Goal: Transaction & Acquisition: Purchase product/service

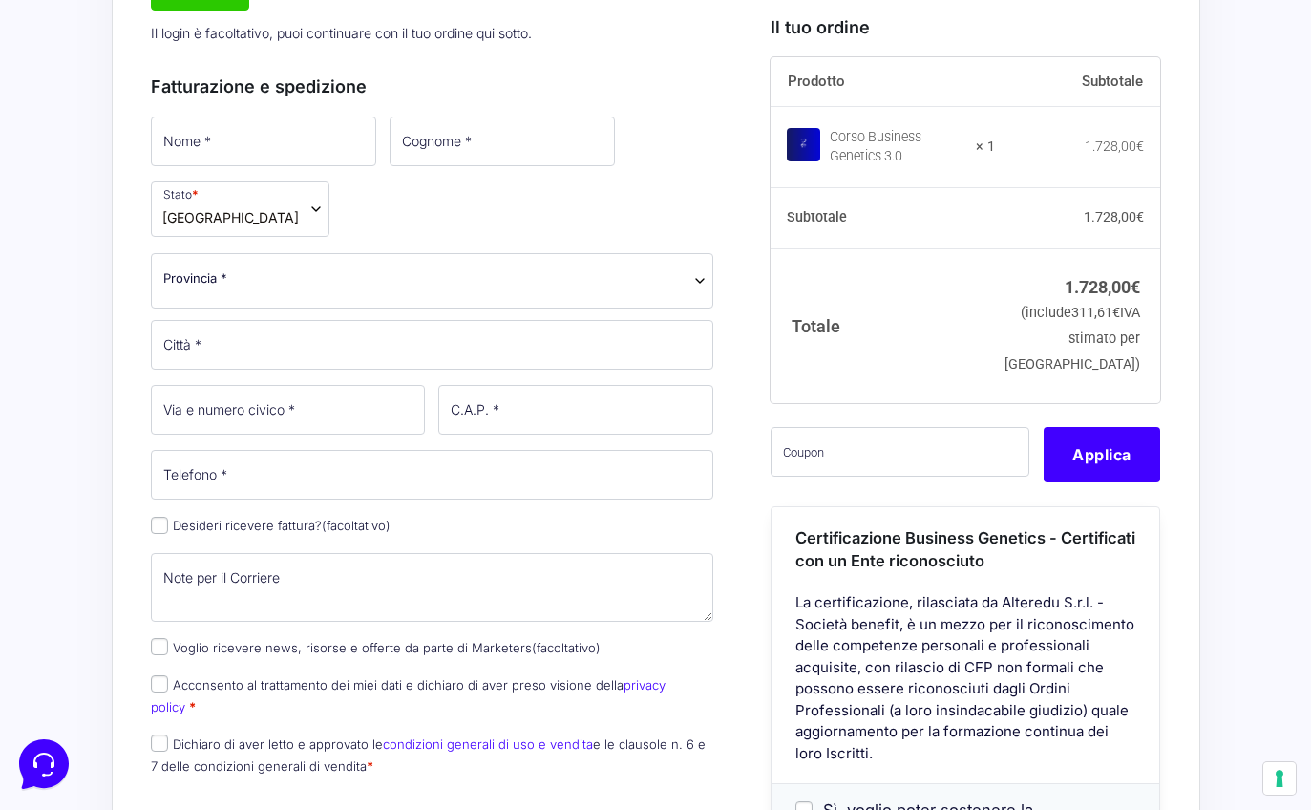
scroll to position [758, 0]
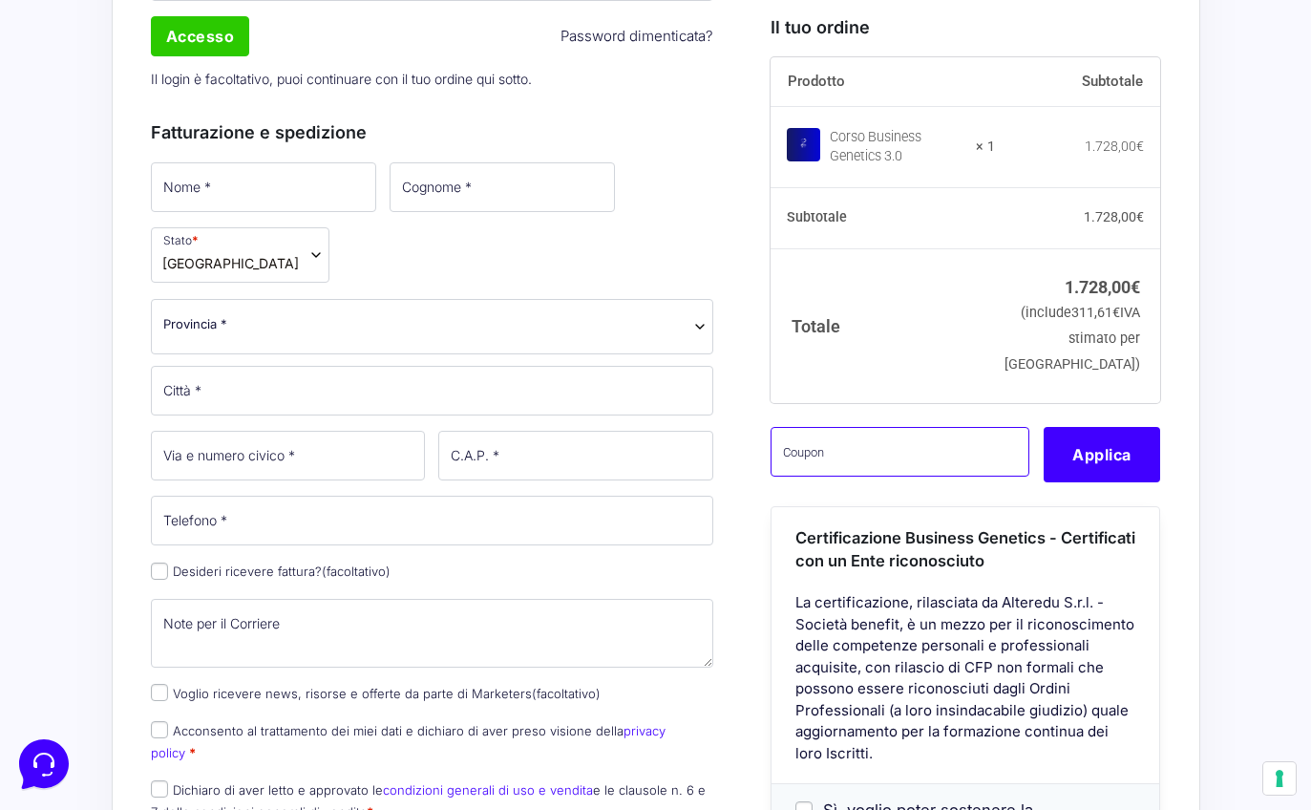
click at [855, 475] on input "text" at bounding box center [900, 451] width 259 height 50
paste input "Gentile Piero Kofler, Siamo lieti di confermare il colloquio conoscitivo presso…"
type input "Gentile Piero Kofler, Siamo lieti di confermare il colloquio conoscitivo presso…"
click at [855, 474] on input "Gentile Piero Kofler, Siamo lieti di confermare il colloquio conoscitivo presso…" at bounding box center [900, 451] width 259 height 50
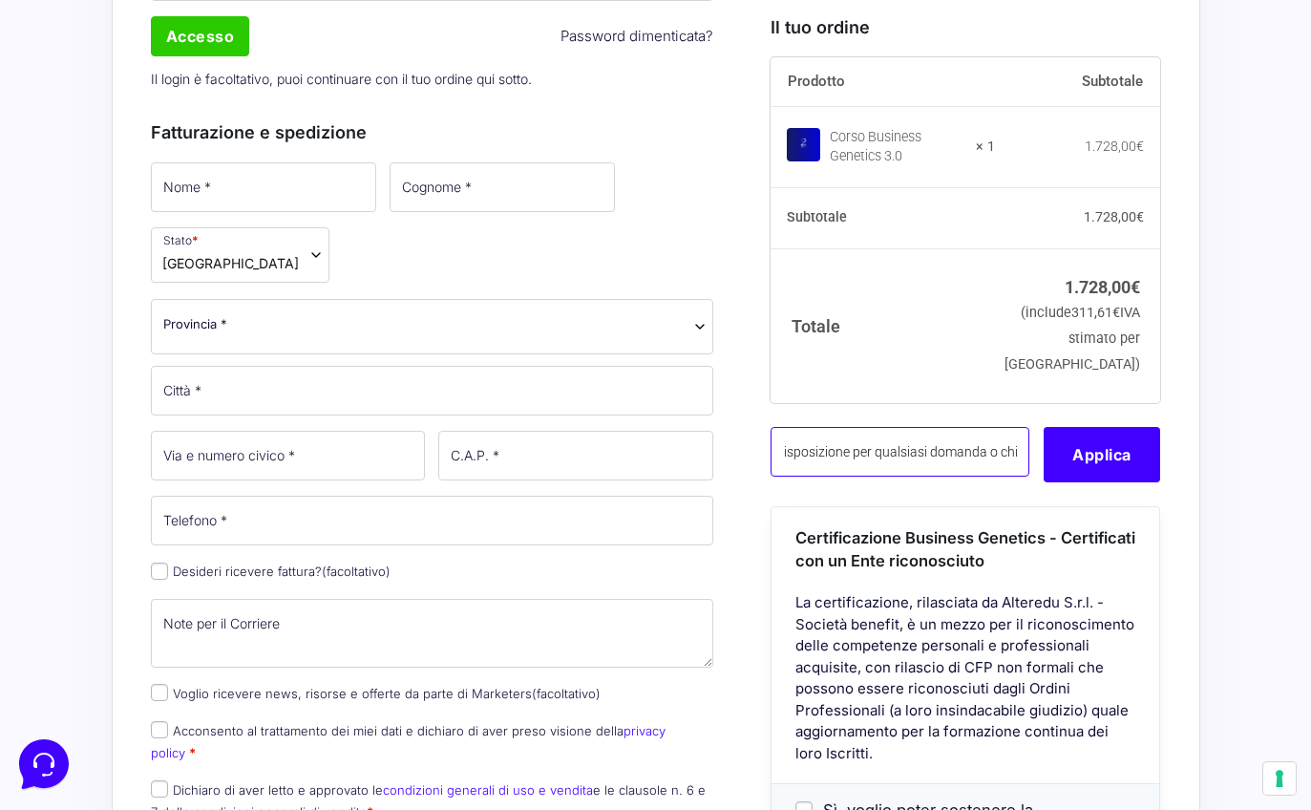
click at [855, 474] on input "Gentile Piero Kofler, Siamo lieti di confermare il colloquio conoscitivo presso…" at bounding box center [900, 451] width 259 height 50
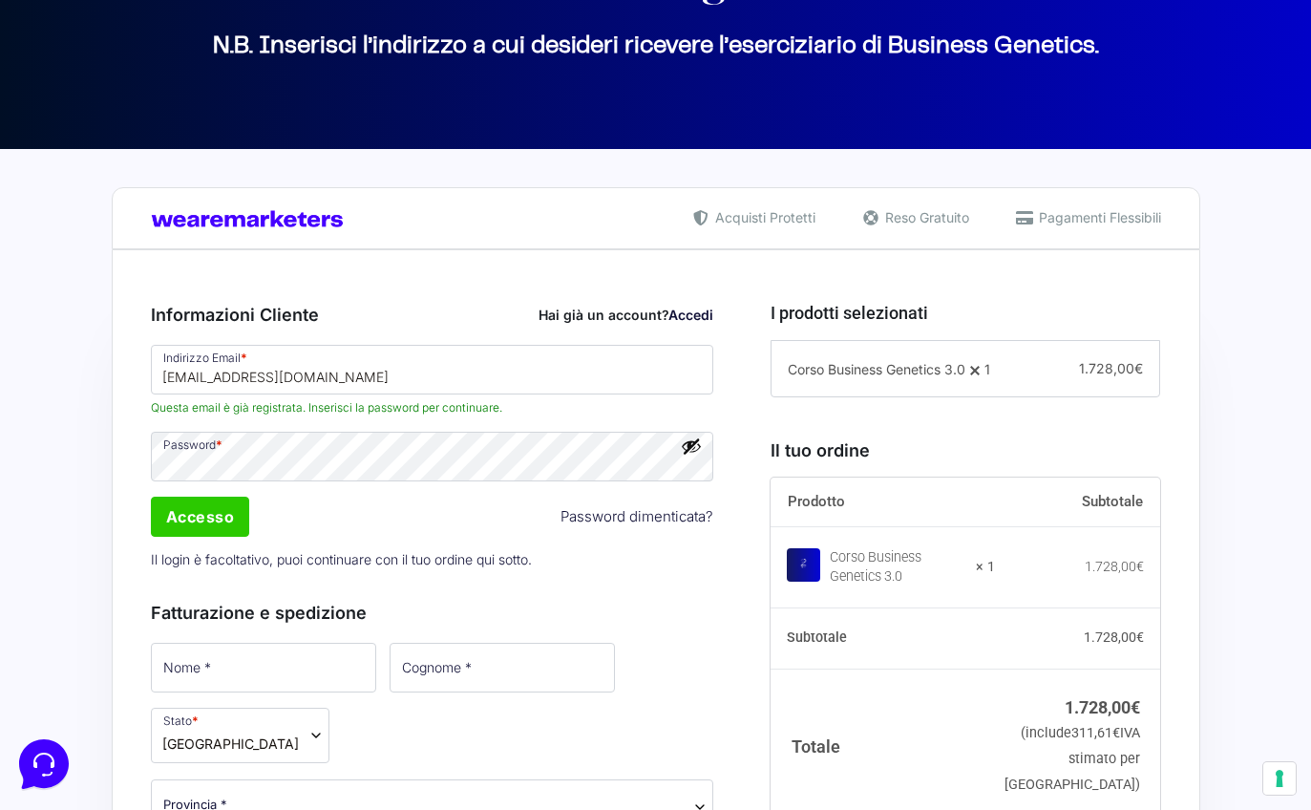
scroll to position [276, 0]
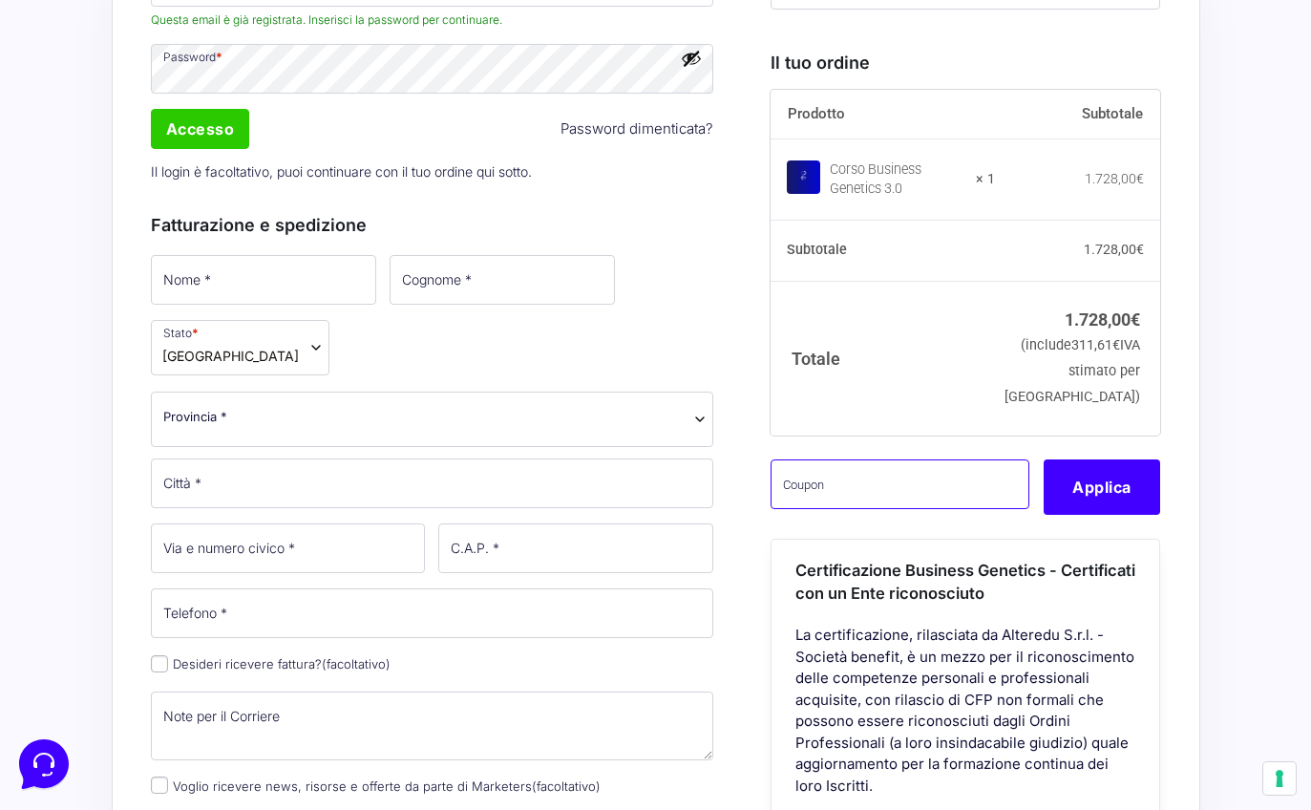
click at [958, 509] on input "text" at bounding box center [900, 484] width 259 height 50
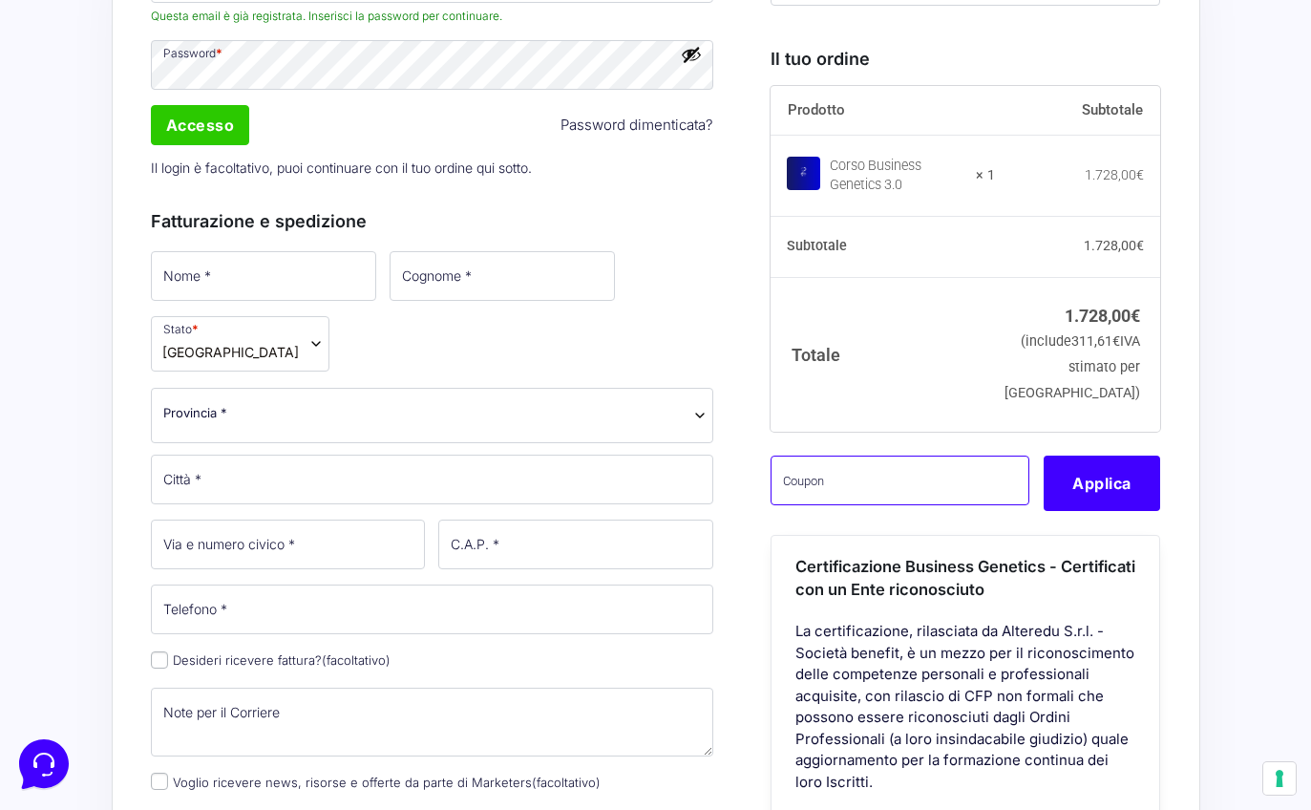
paste input "CLIPRO200BG"
type input "CLIPRO200BG"
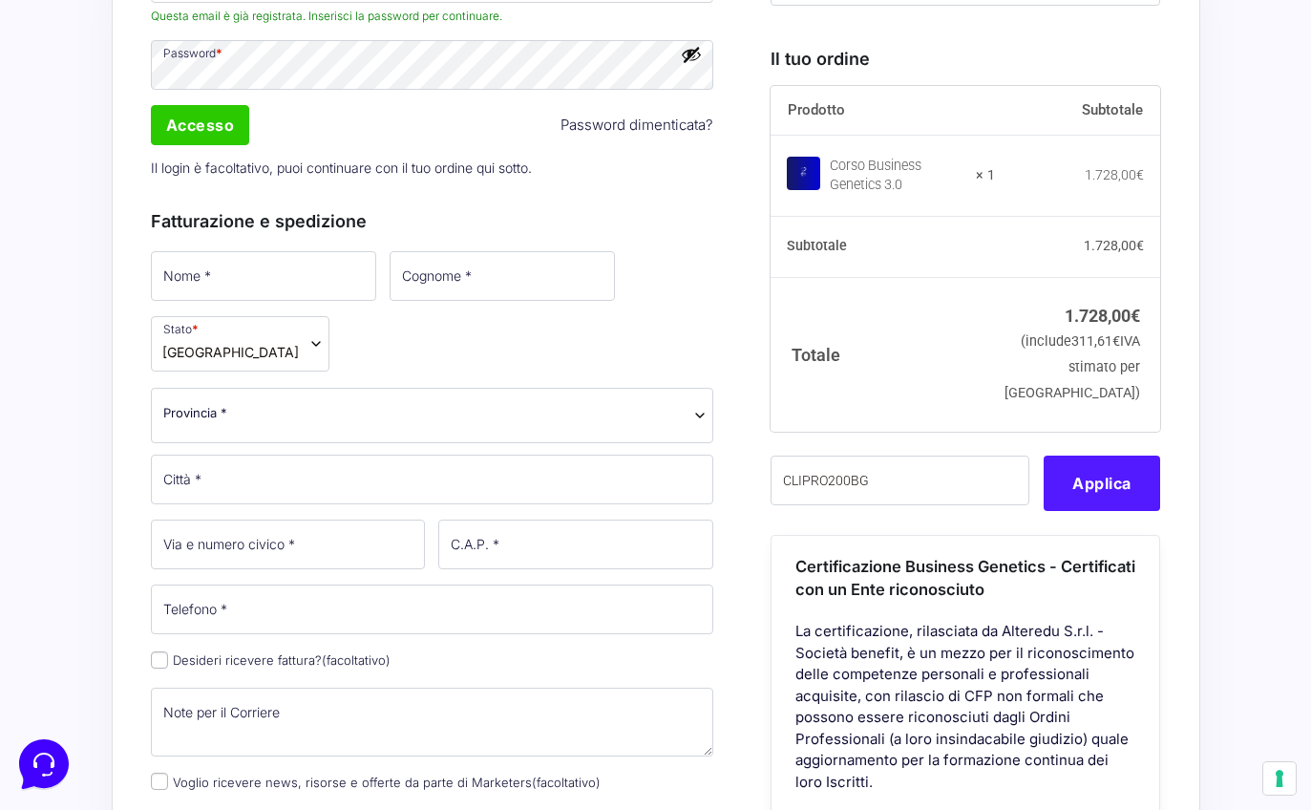
click at [1069, 511] on button "Applica" at bounding box center [1102, 482] width 116 height 55
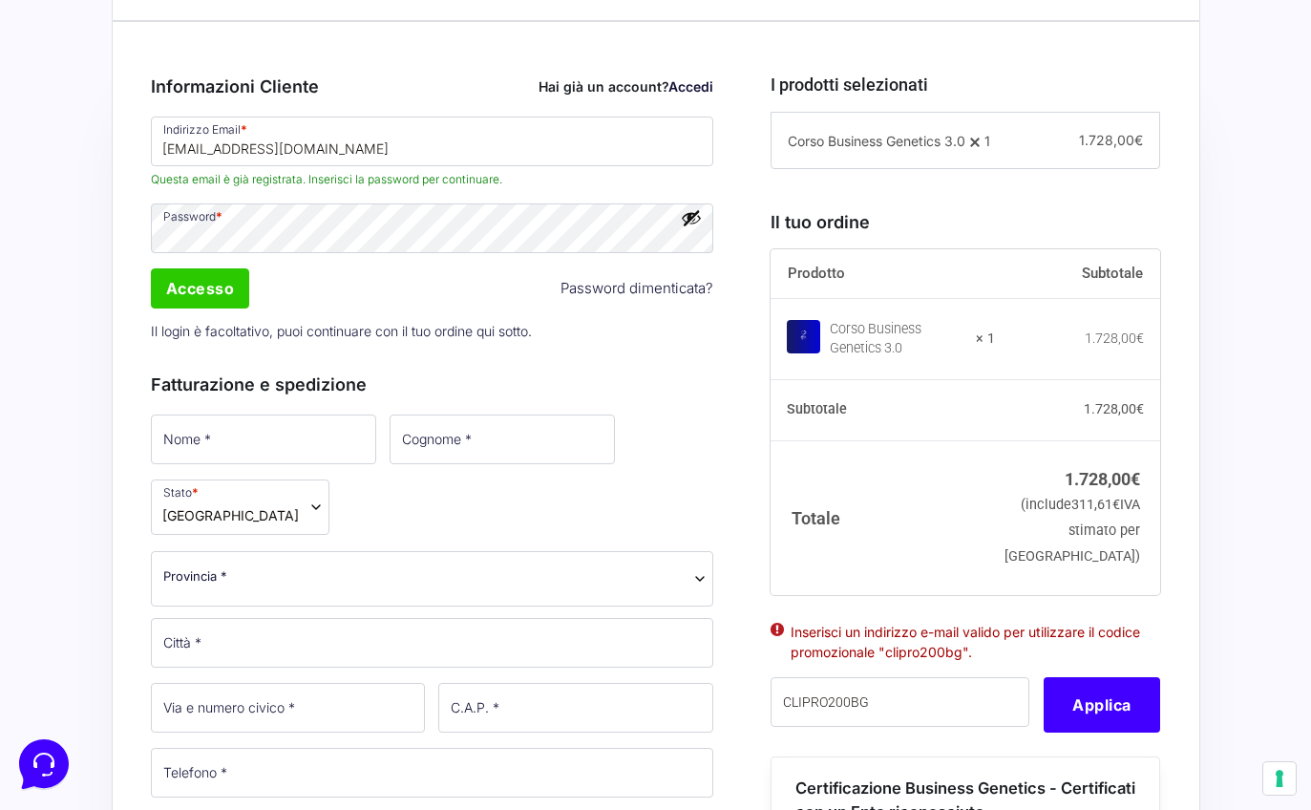
scroll to position [507, 0]
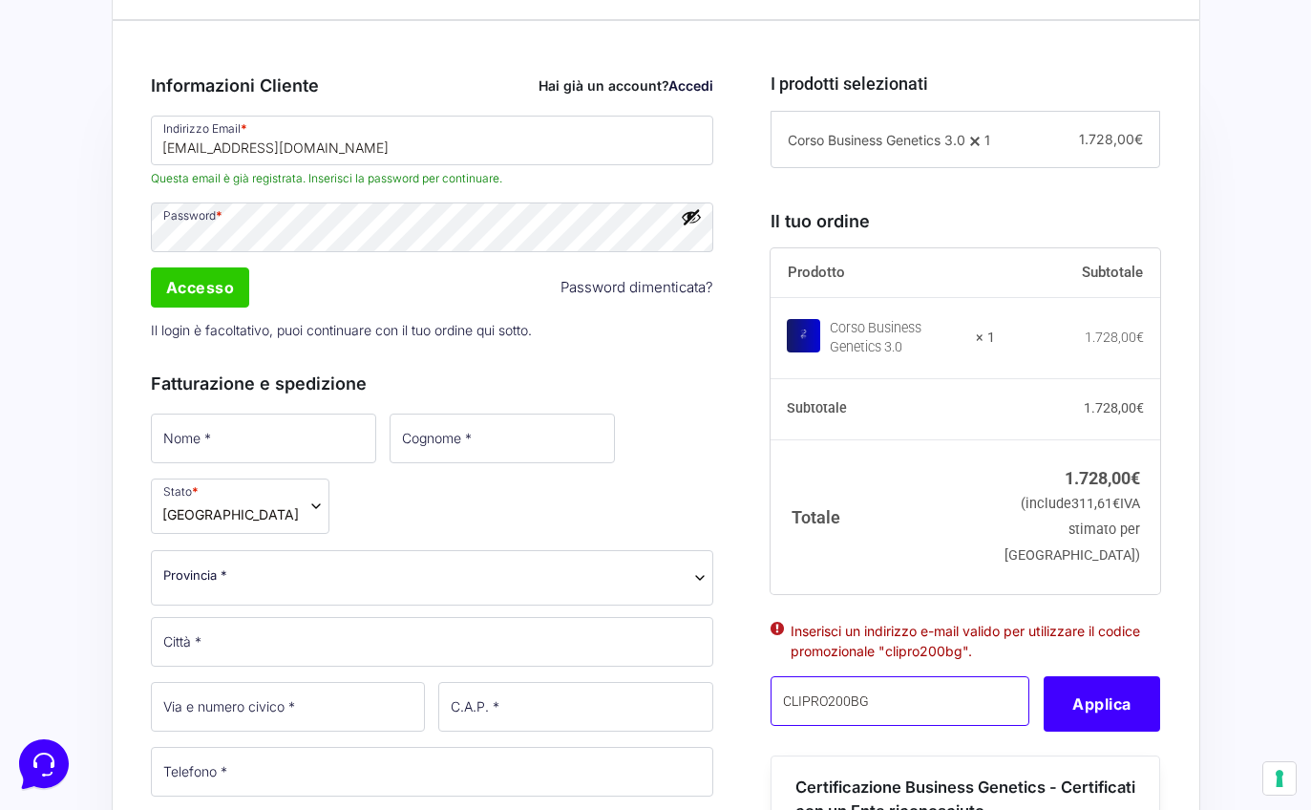
click at [905, 726] on input "CLIPRO200BG" at bounding box center [900, 701] width 259 height 50
click at [946, 572] on th "Totale" at bounding box center [883, 516] width 224 height 154
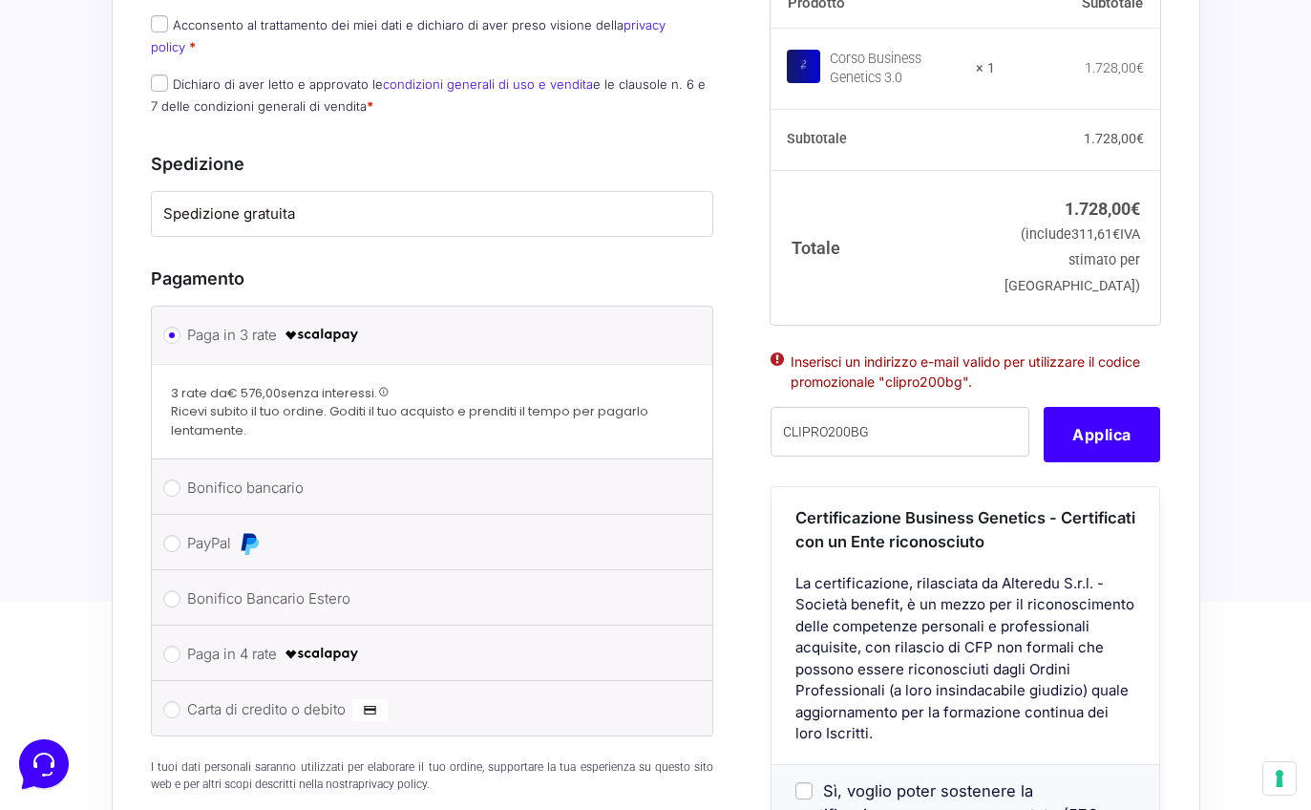
scroll to position [1494, 0]
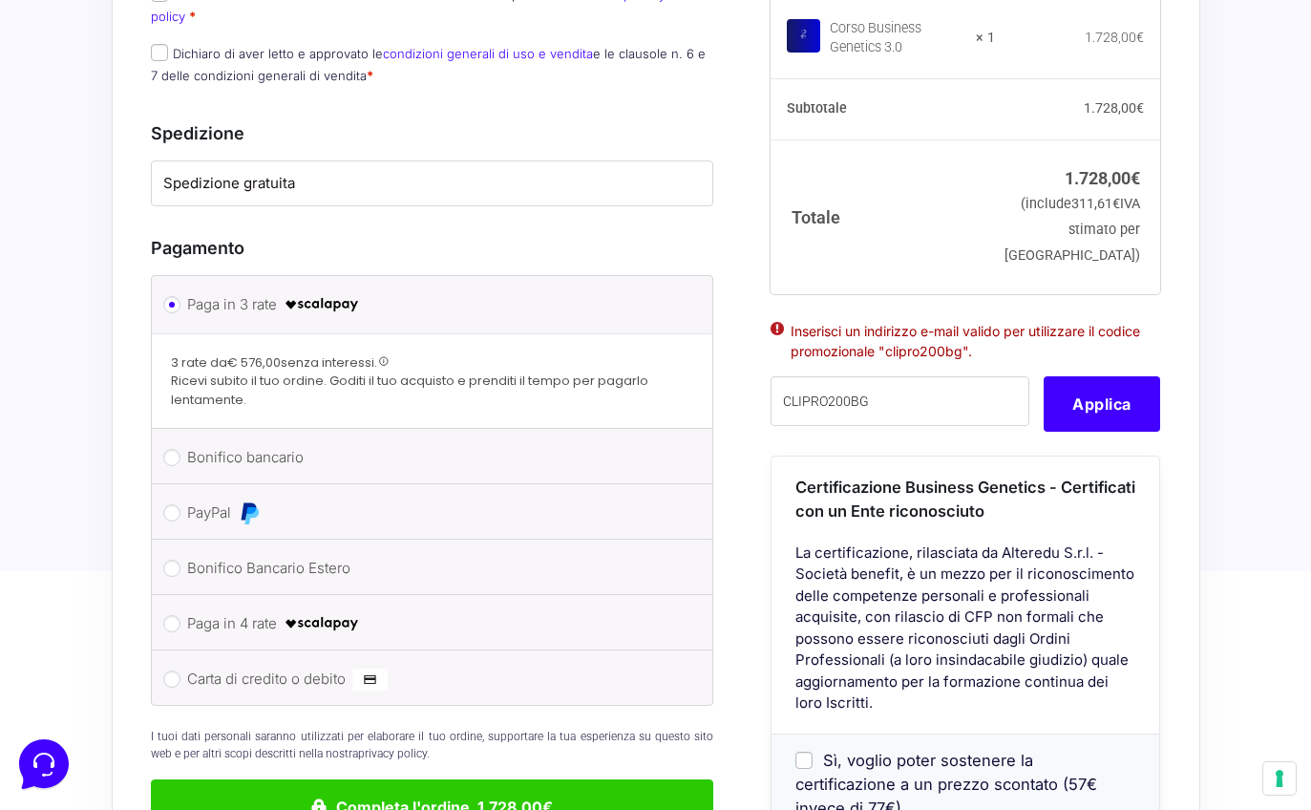
click at [180, 595] on li "Paga in 4 rate" at bounding box center [432, 622] width 561 height 55
click at [176, 615] on input "Paga in 4 rate" at bounding box center [171, 623] width 17 height 17
radio input "true"
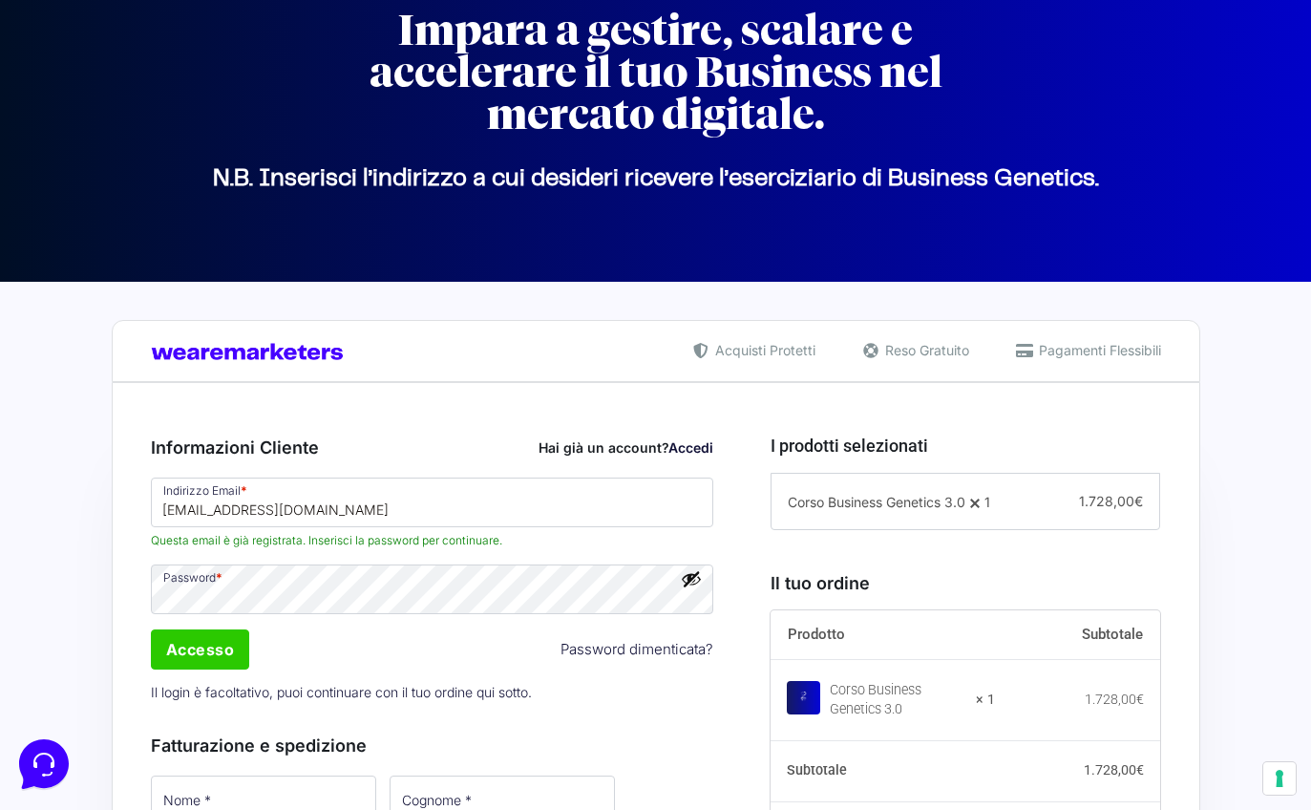
scroll to position [0, 0]
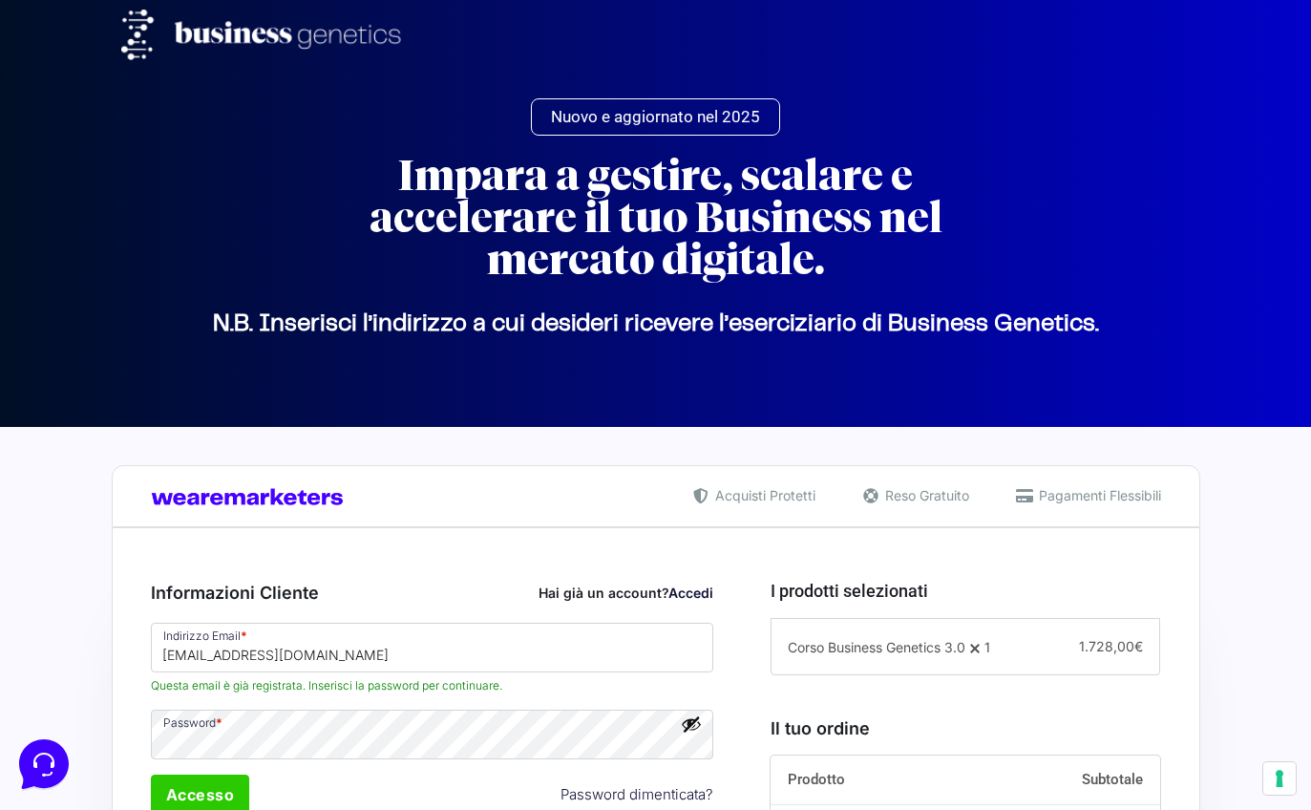
click at [654, 243] on h2 "Impara a gestire, scalare e accelerare il tuo Business nel mercato digitale." at bounding box center [655, 218] width 687 height 126
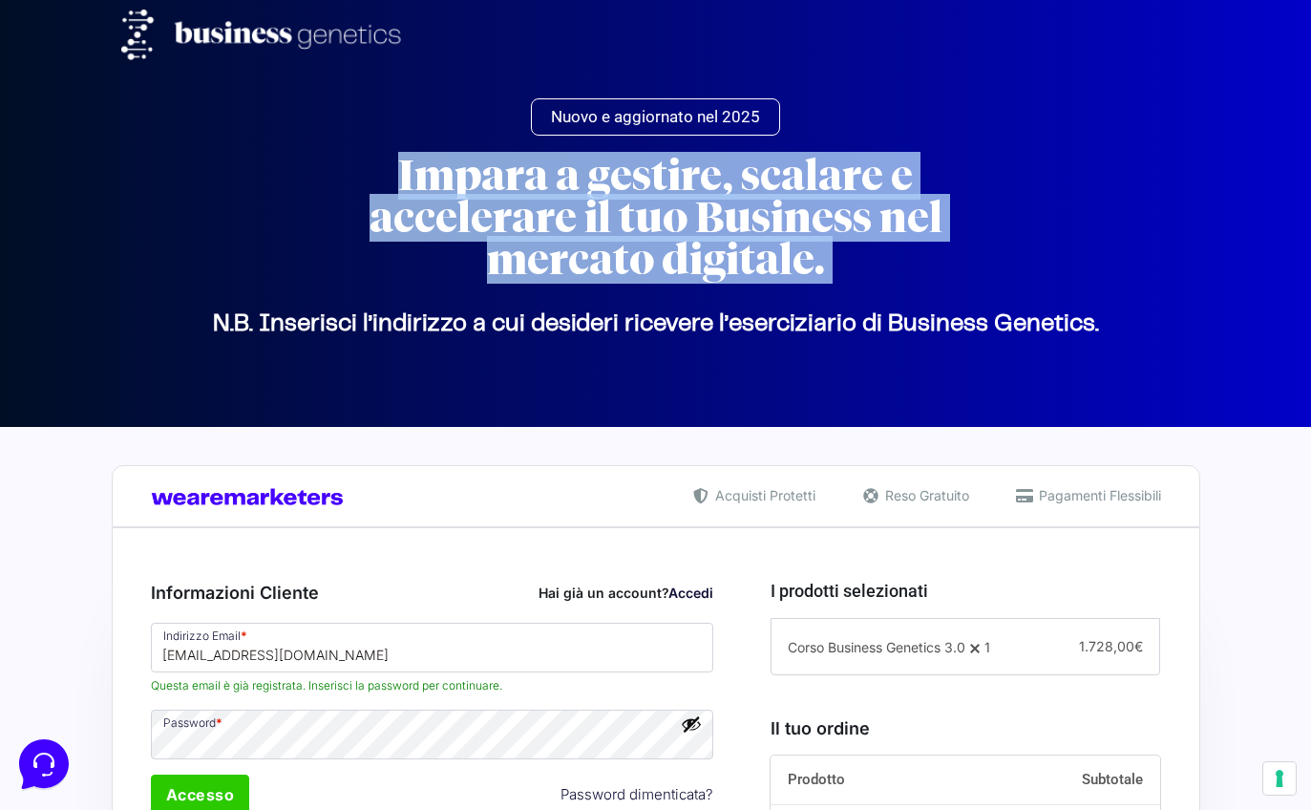
click at [654, 243] on h2 "Impara a gestire, scalare e accelerare il tuo Business nel mercato digitale." at bounding box center [655, 218] width 687 height 126
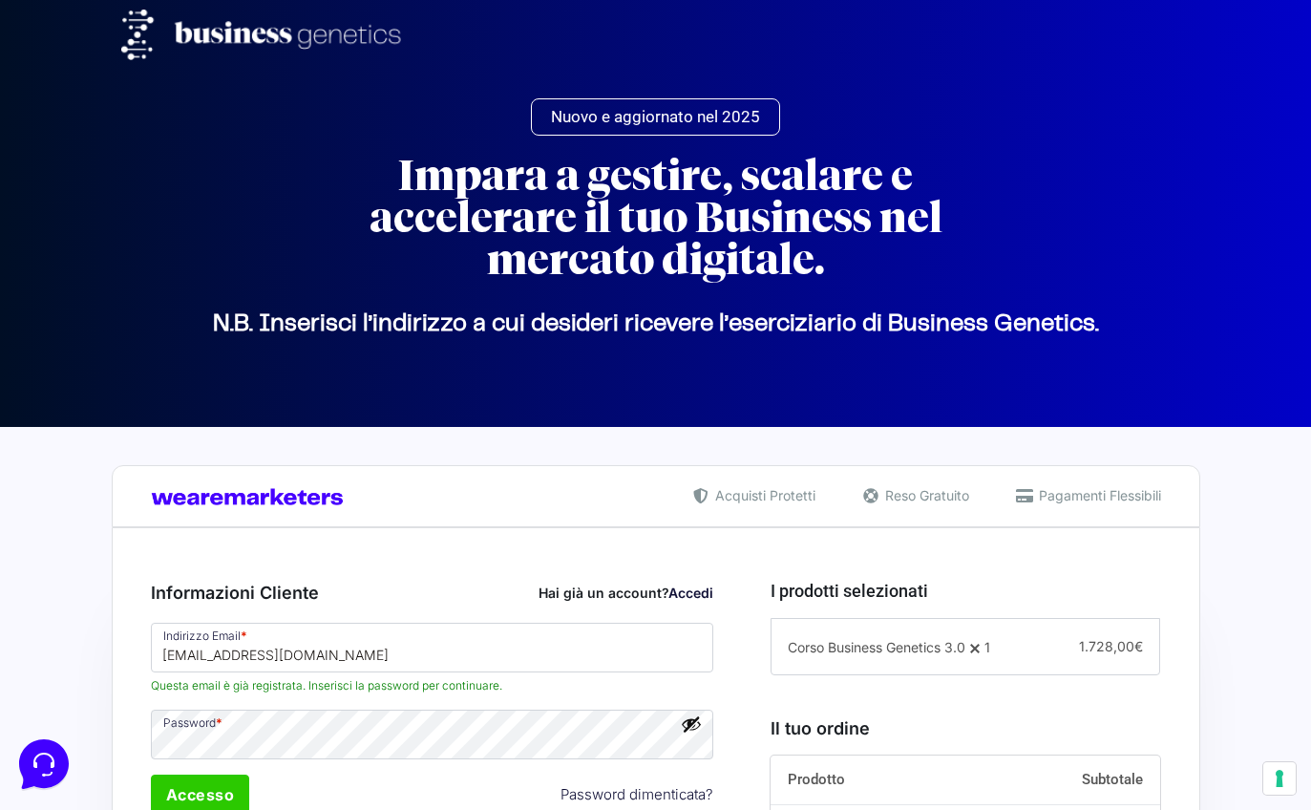
click at [894, 325] on p "N.B. Inserisci l’indirizzo a cui desideri ricevere l’eserciziario di Business G…" at bounding box center [655, 324] width 1069 height 1
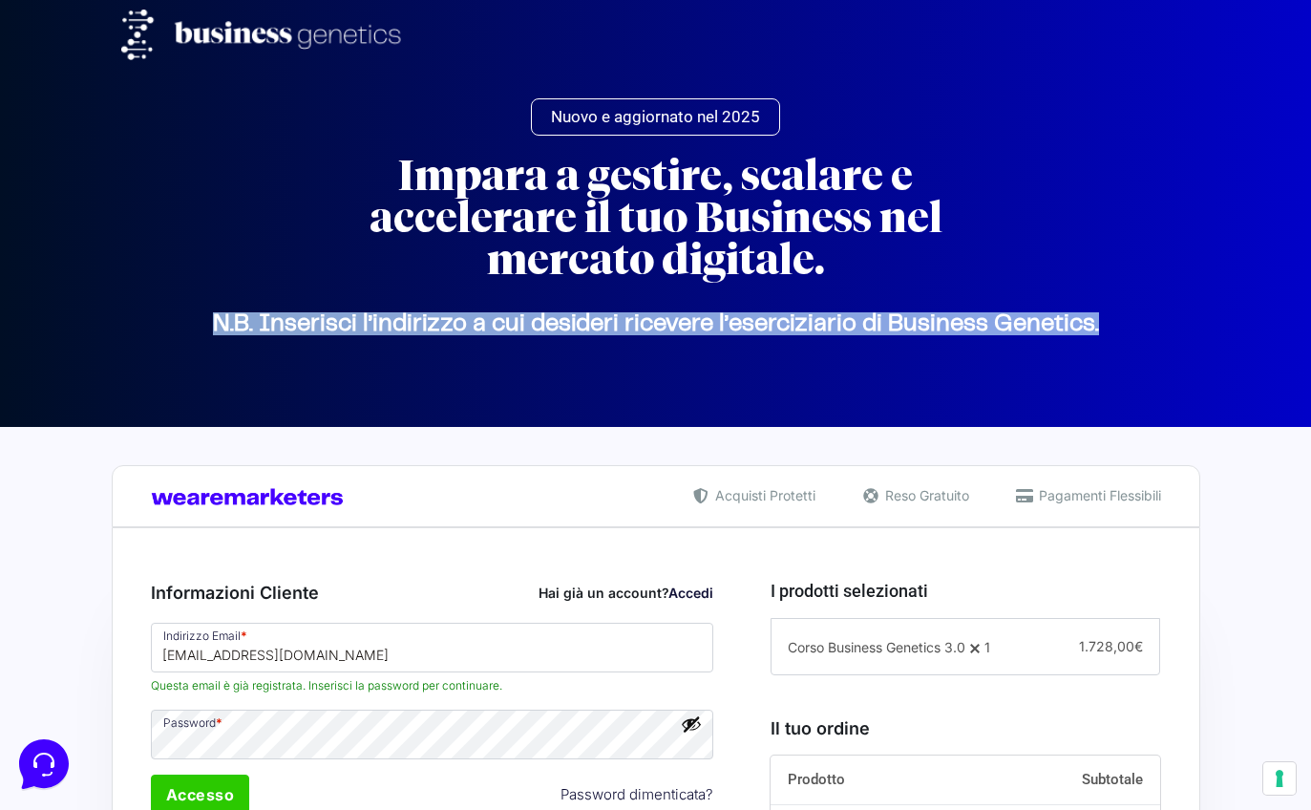
click at [894, 325] on p "N.B. Inserisci l’indirizzo a cui desideri ricevere l’eserciziario di Business G…" at bounding box center [655, 324] width 1069 height 1
click at [639, 118] on span "Nuovo e aggiornato nel 2025" at bounding box center [655, 117] width 209 height 16
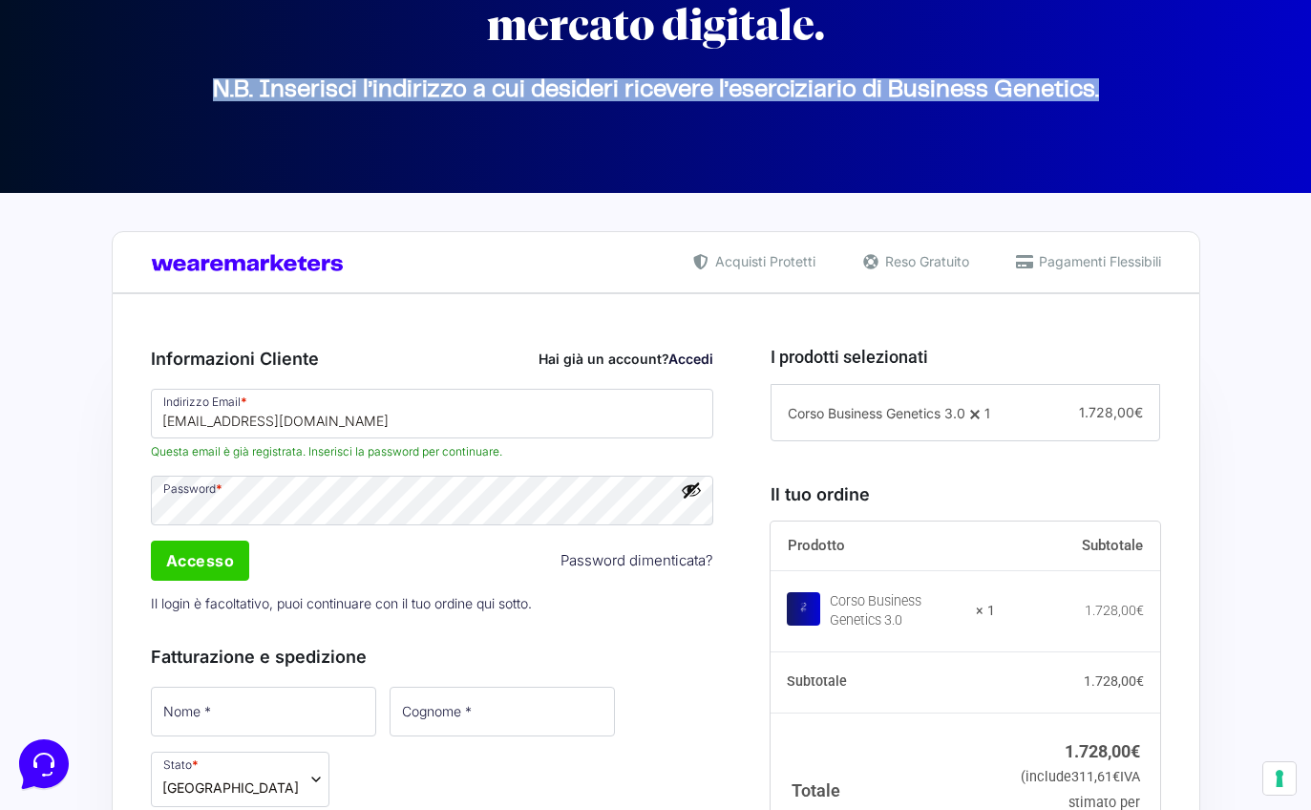
scroll to position [254, 0]
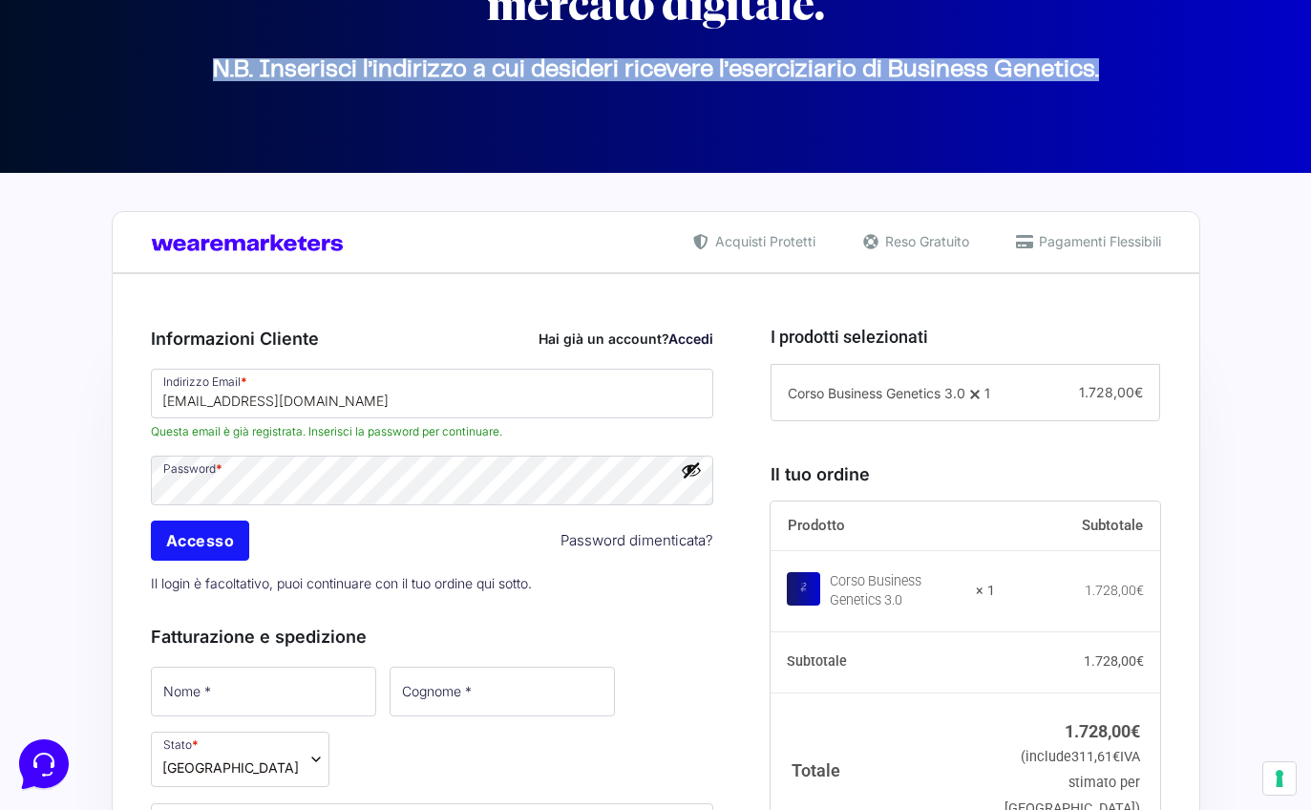
click at [229, 539] on input "Accesso" at bounding box center [200, 540] width 99 height 40
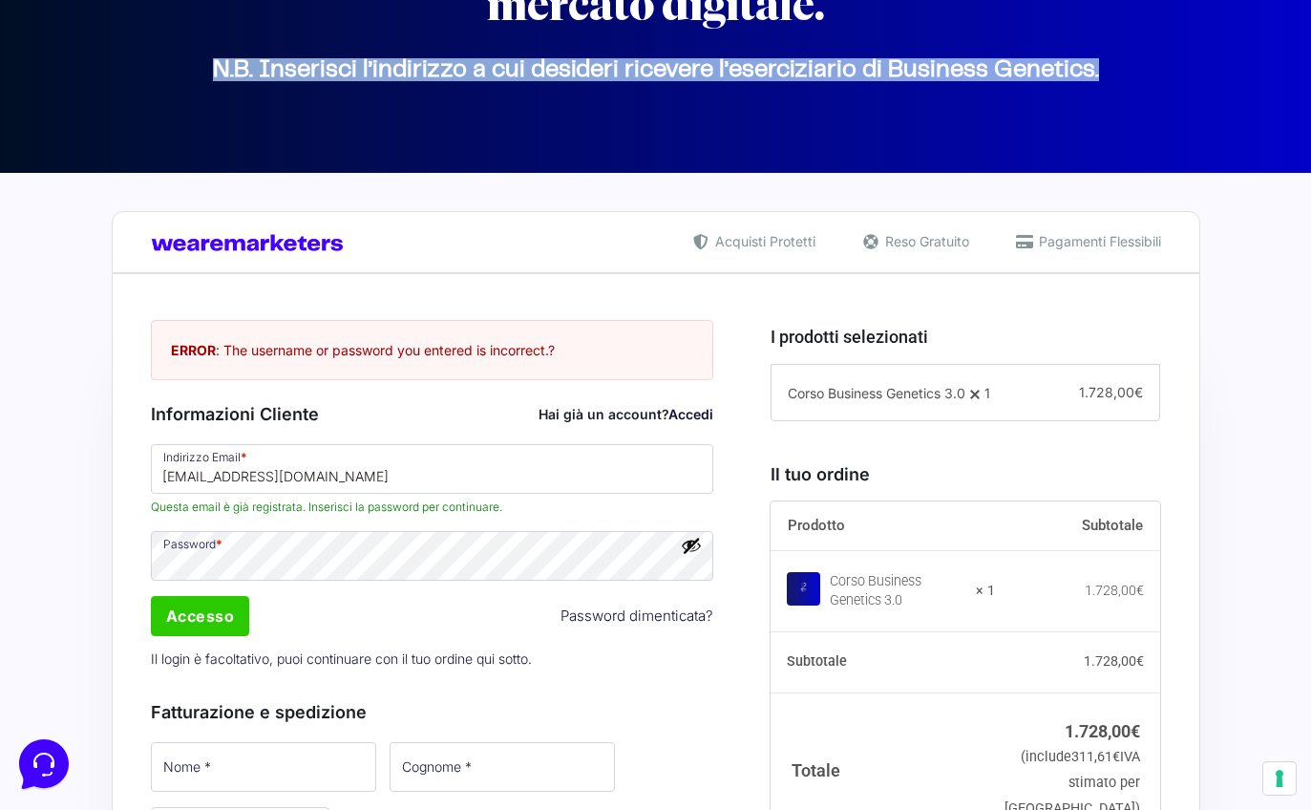
click at [700, 550] on button "Mostra password" at bounding box center [691, 545] width 21 height 21
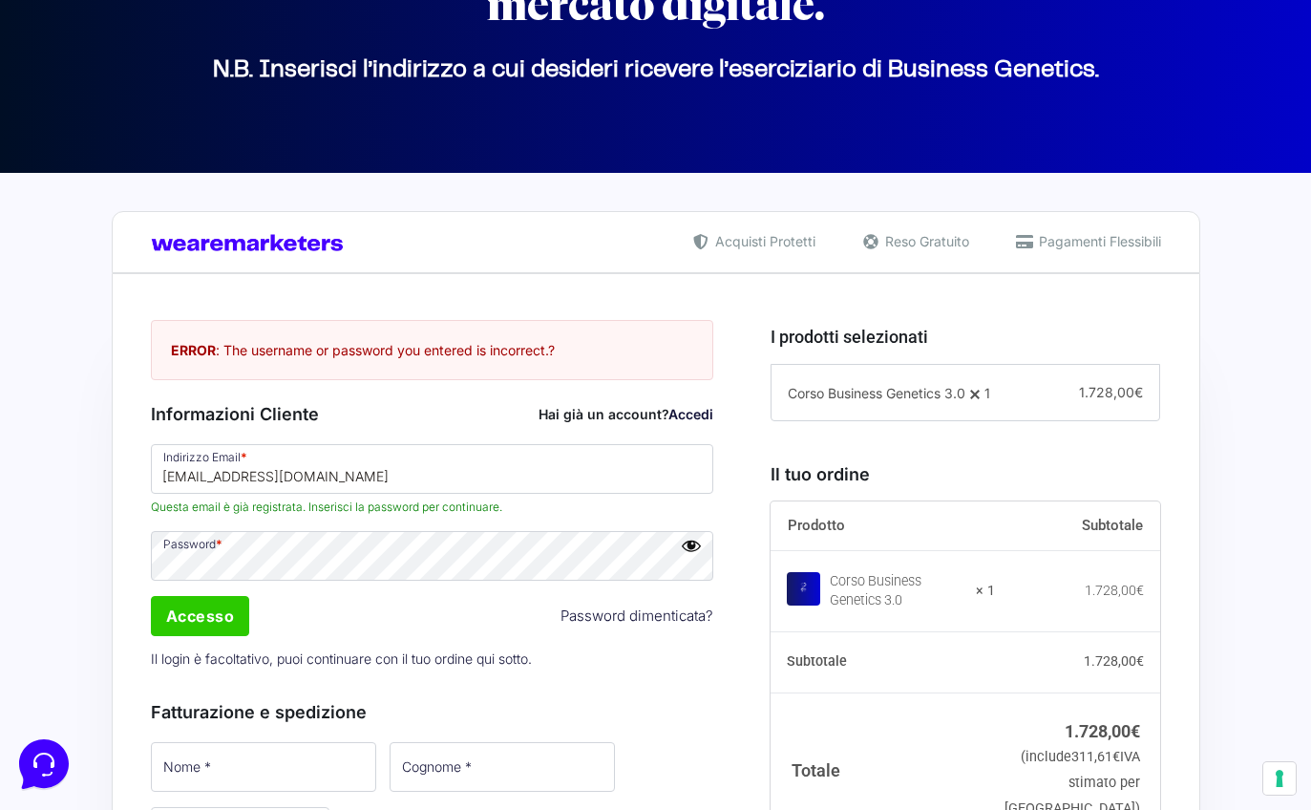
click at [145, 608] on div "Accesso Password dimenticata?" at bounding box center [432, 616] width 577 height 46
click at [160, 609] on input "Accesso" at bounding box center [200, 616] width 99 height 40
click at [199, 626] on input "Accesso" at bounding box center [200, 616] width 99 height 40
click at [188, 606] on input "Accesso" at bounding box center [200, 616] width 99 height 40
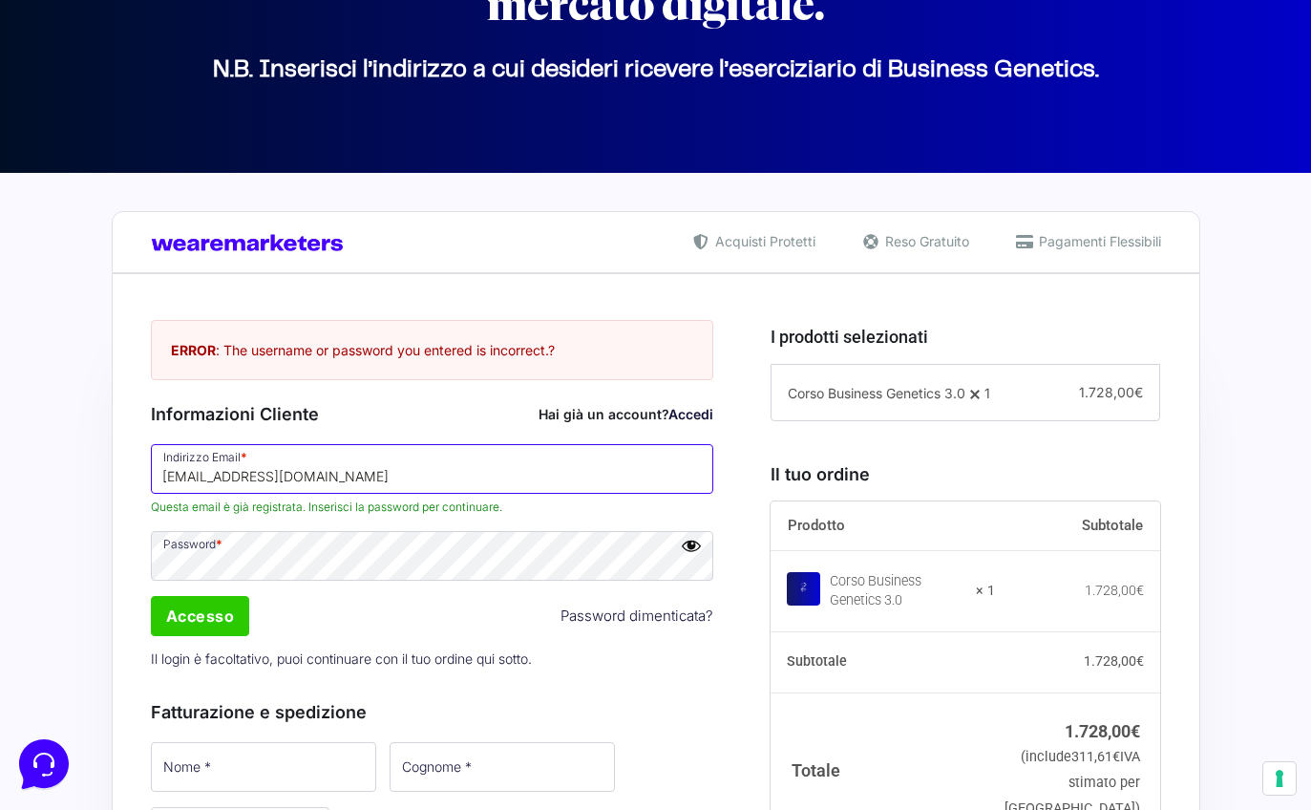
click at [306, 474] on input "[EMAIL_ADDRESS][DOMAIN_NAME]" at bounding box center [432, 469] width 563 height 50
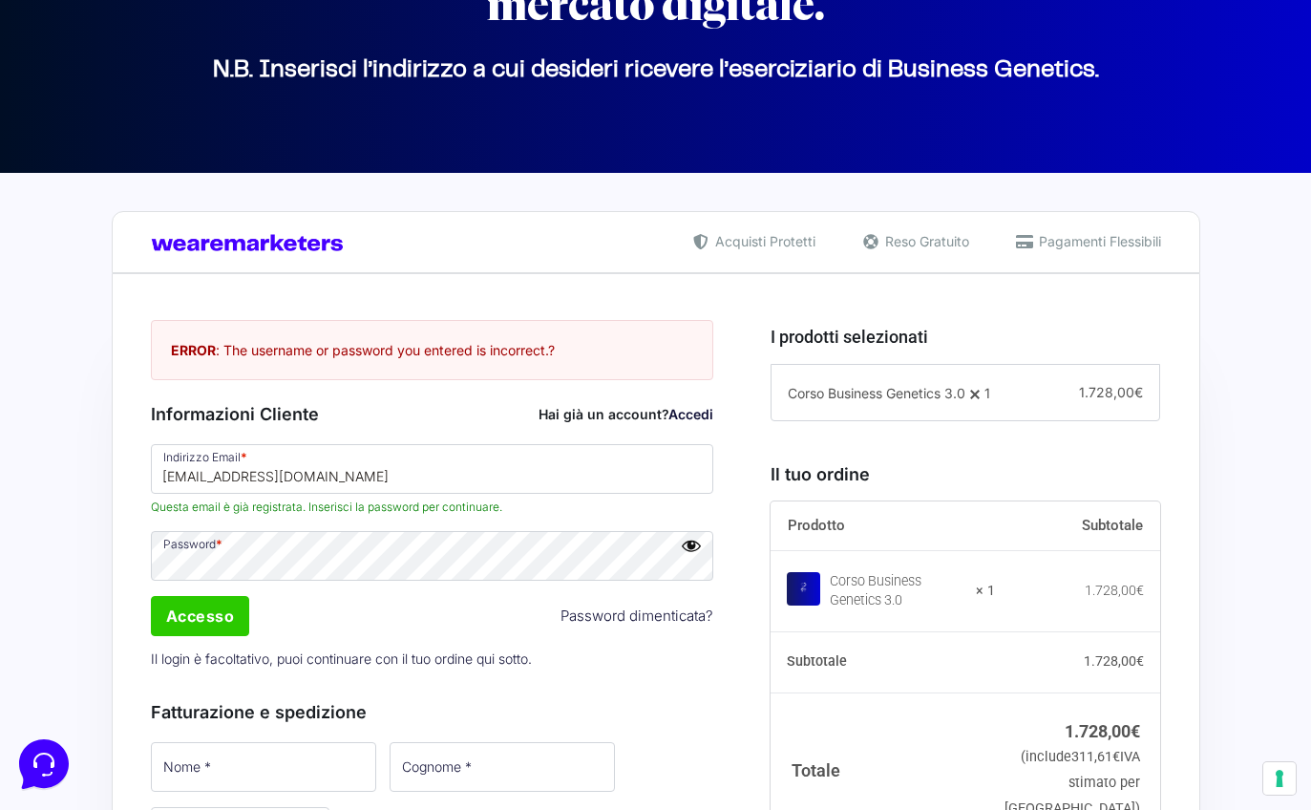
click at [686, 408] on link "Accedi" at bounding box center [690, 414] width 45 height 16
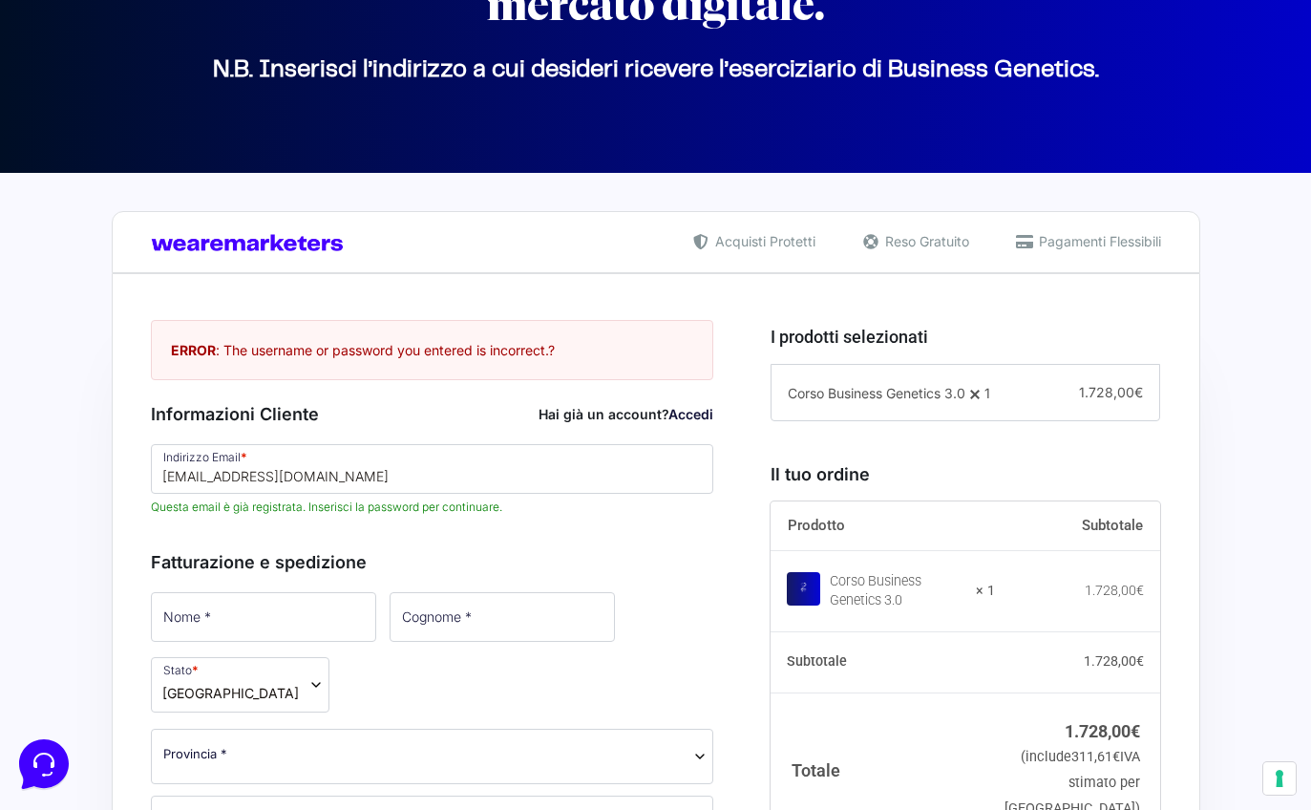
click at [683, 419] on link "Accedi" at bounding box center [690, 414] width 45 height 16
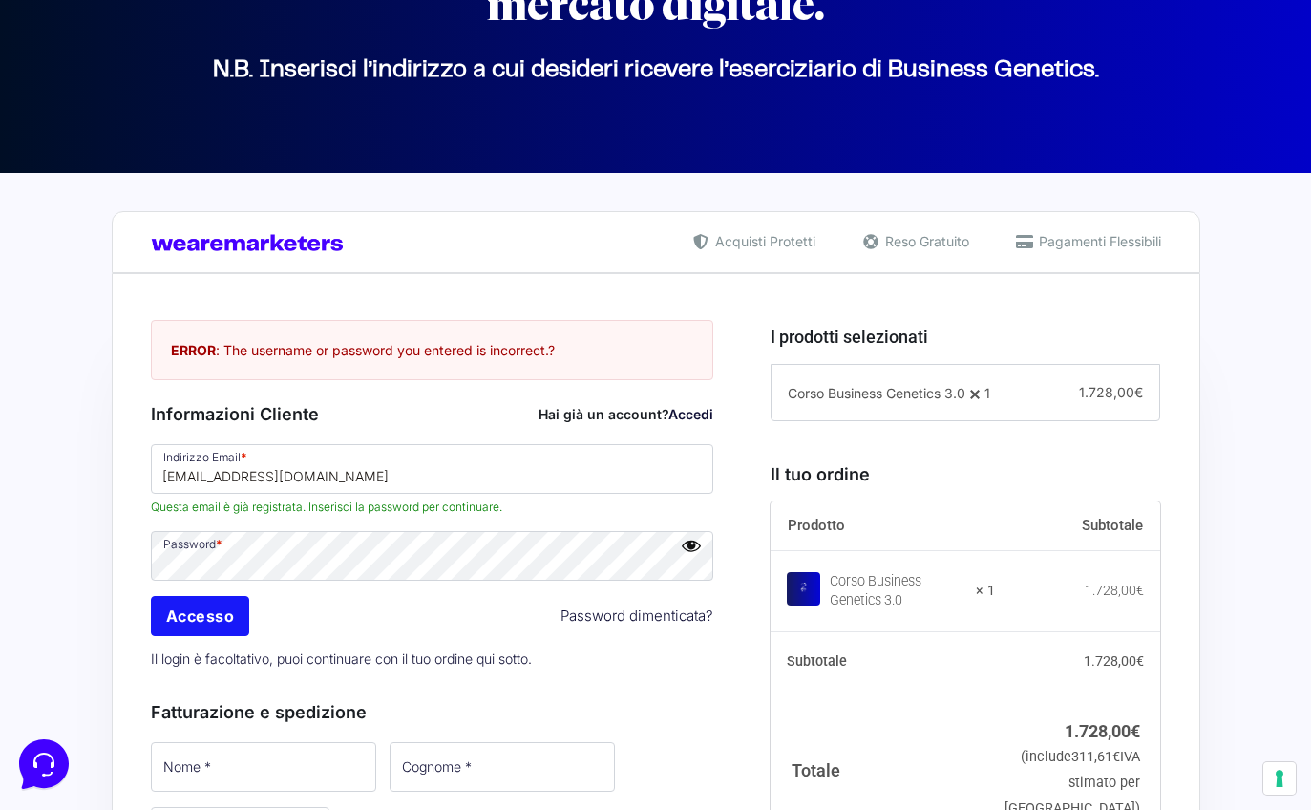
click at [214, 618] on input "Accesso" at bounding box center [200, 616] width 99 height 40
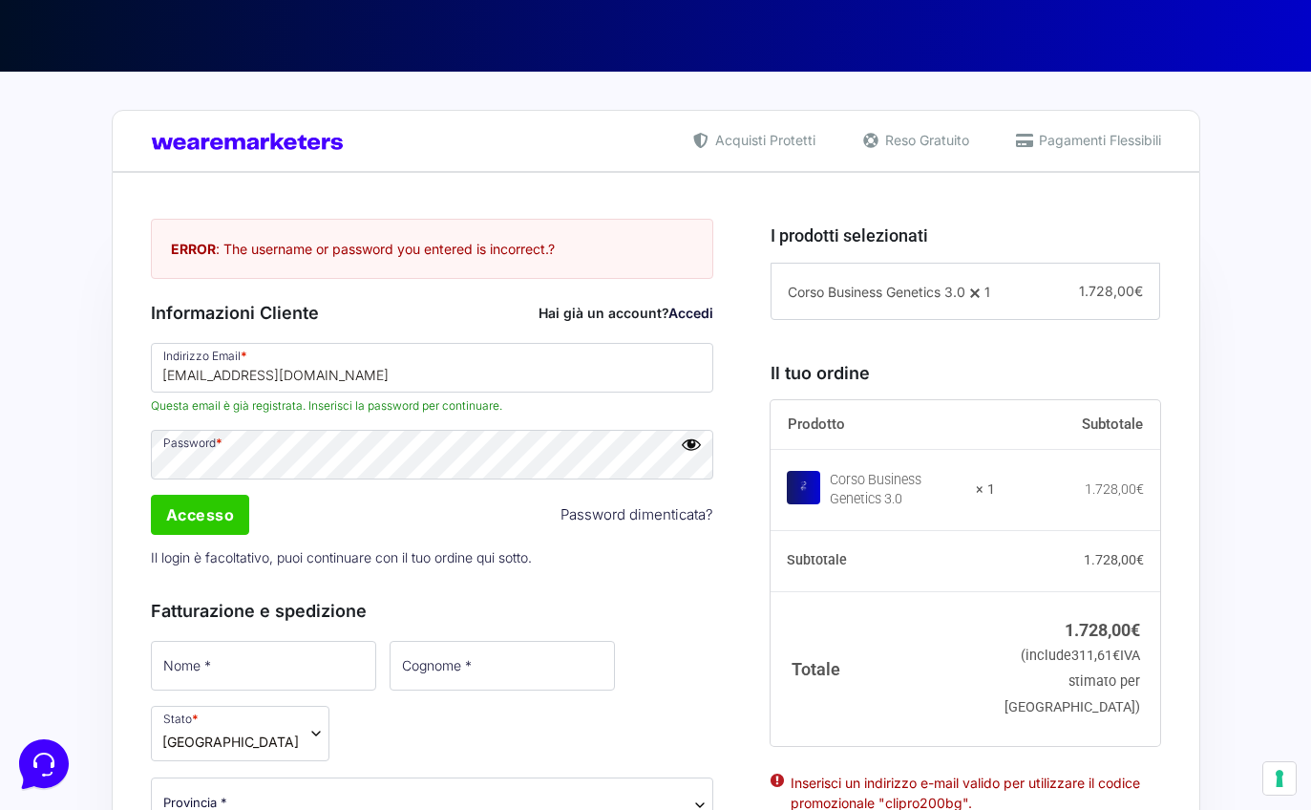
scroll to position [218, 0]
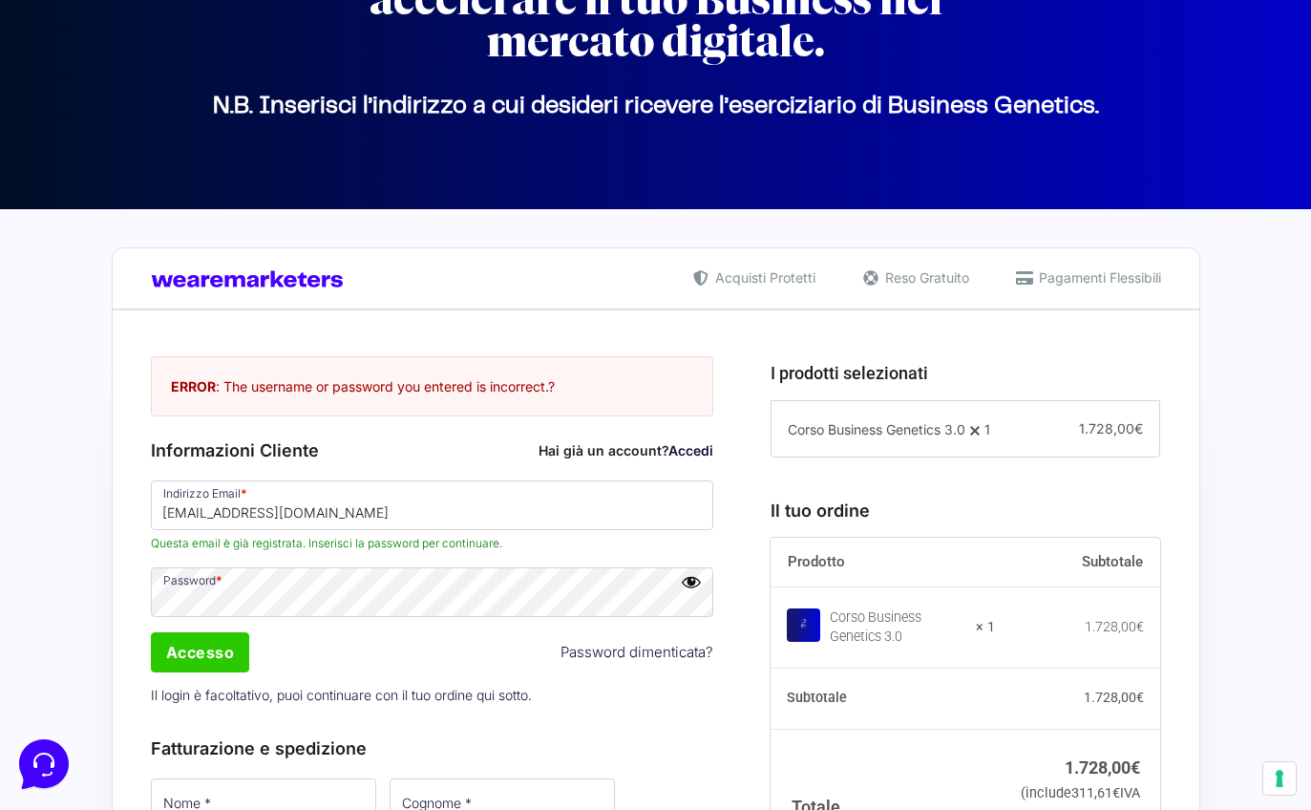
click at [618, 647] on link "Password dimenticata?" at bounding box center [636, 653] width 153 height 22
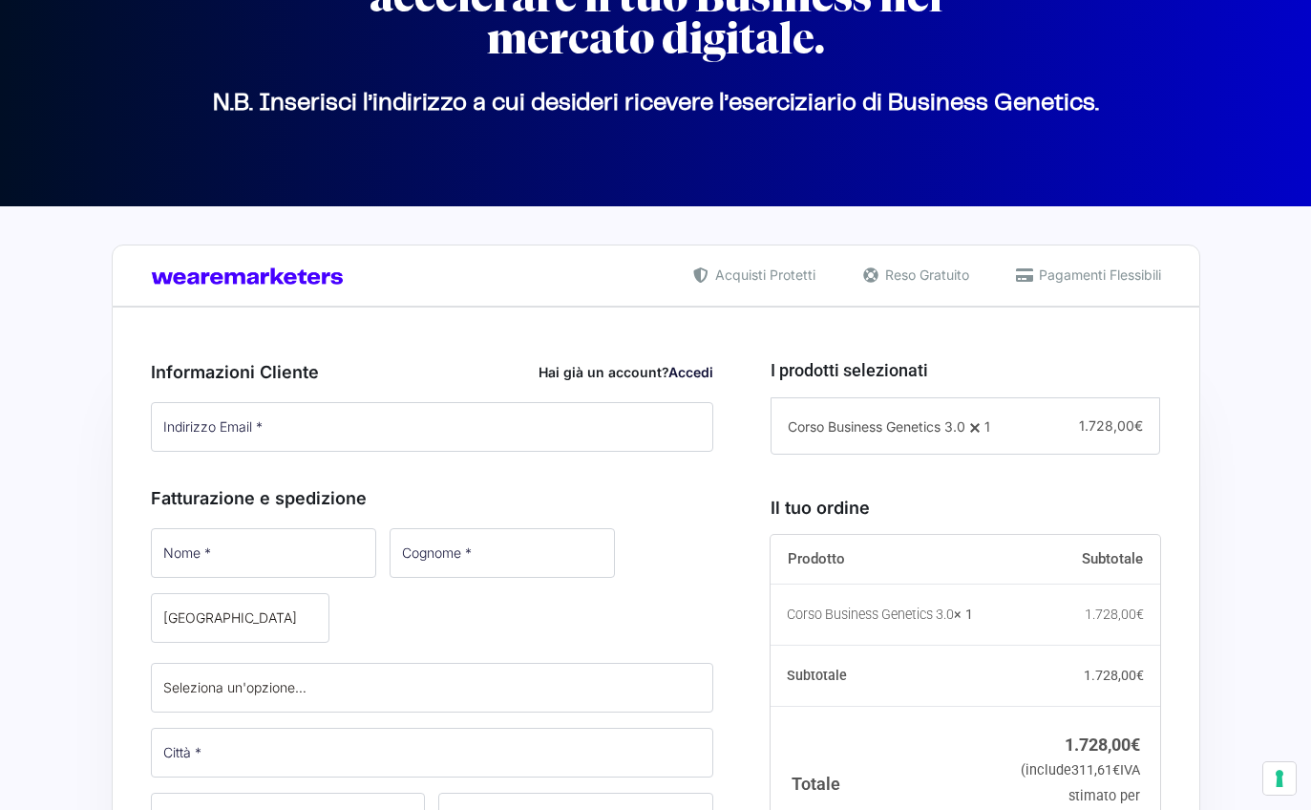
type input "[EMAIL_ADDRESS][DOMAIN_NAME]"
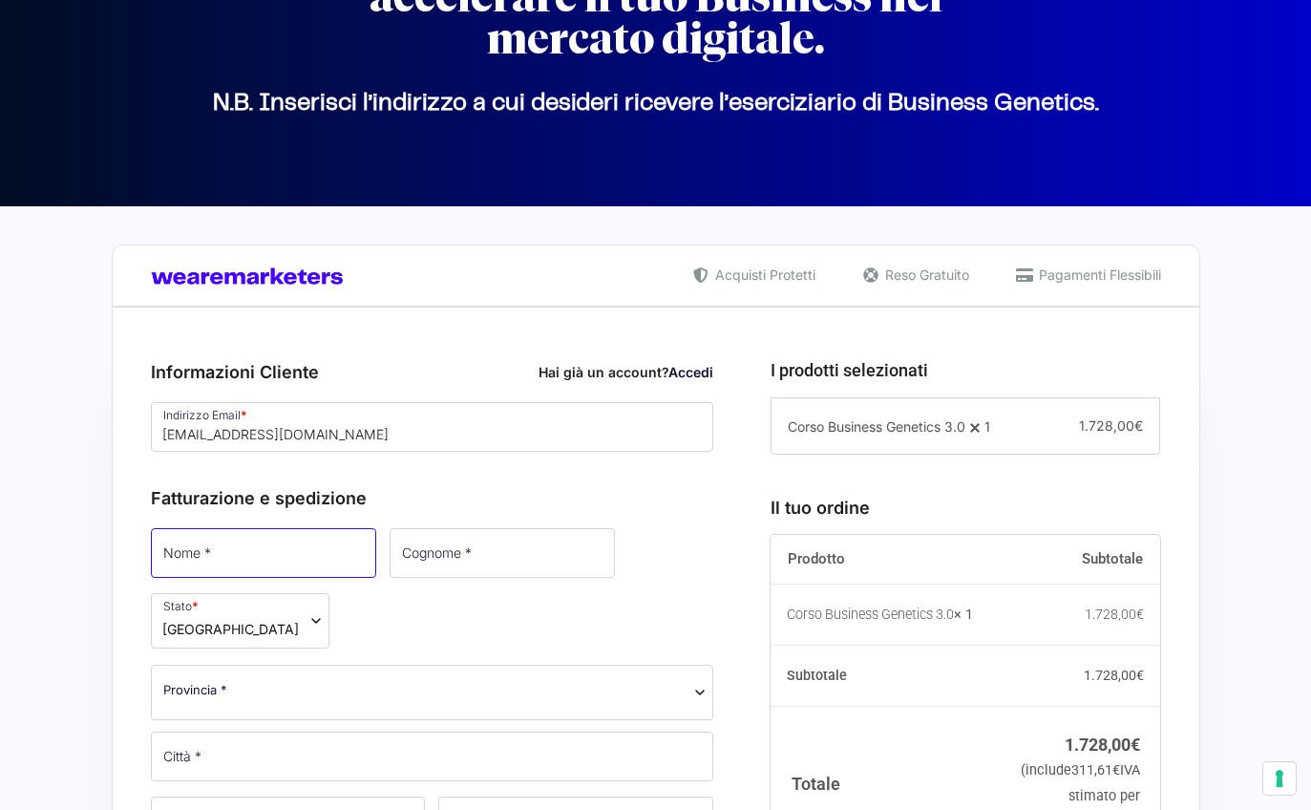
type input "[PERSON_NAME]"
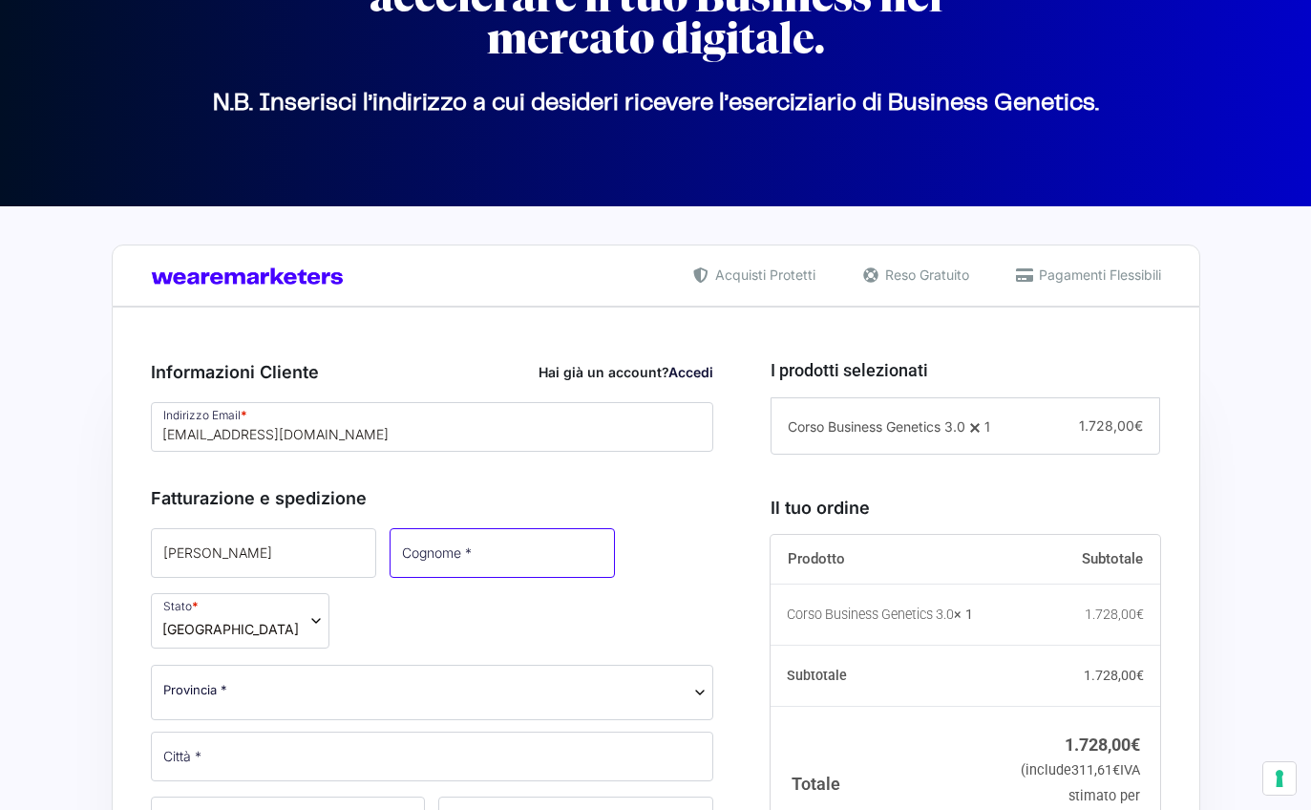
type input "[PERSON_NAME]"
select select "RM"
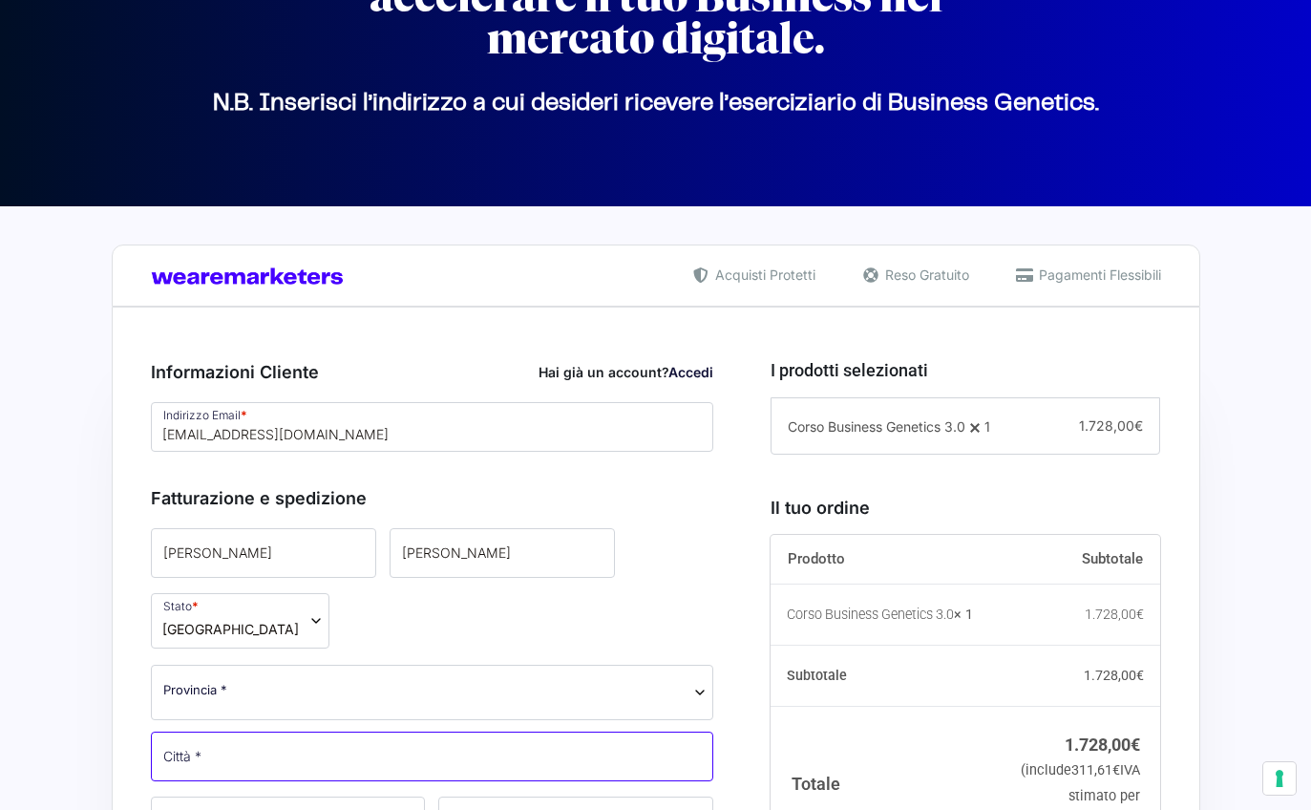
type input "[GEOGRAPHIC_DATA]"
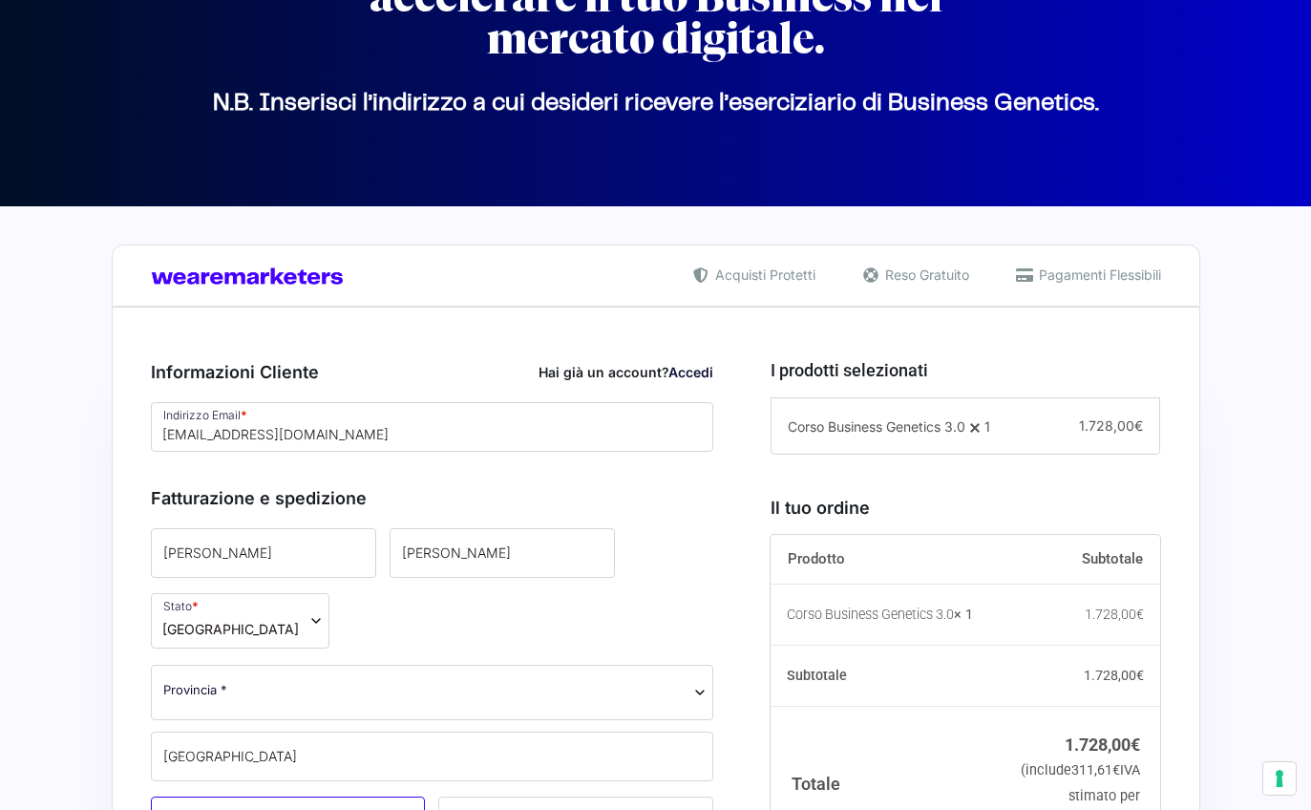
type input "[STREET_ADDRESS][PERSON_NAME]"
type input "00135"
type input "3278877280"
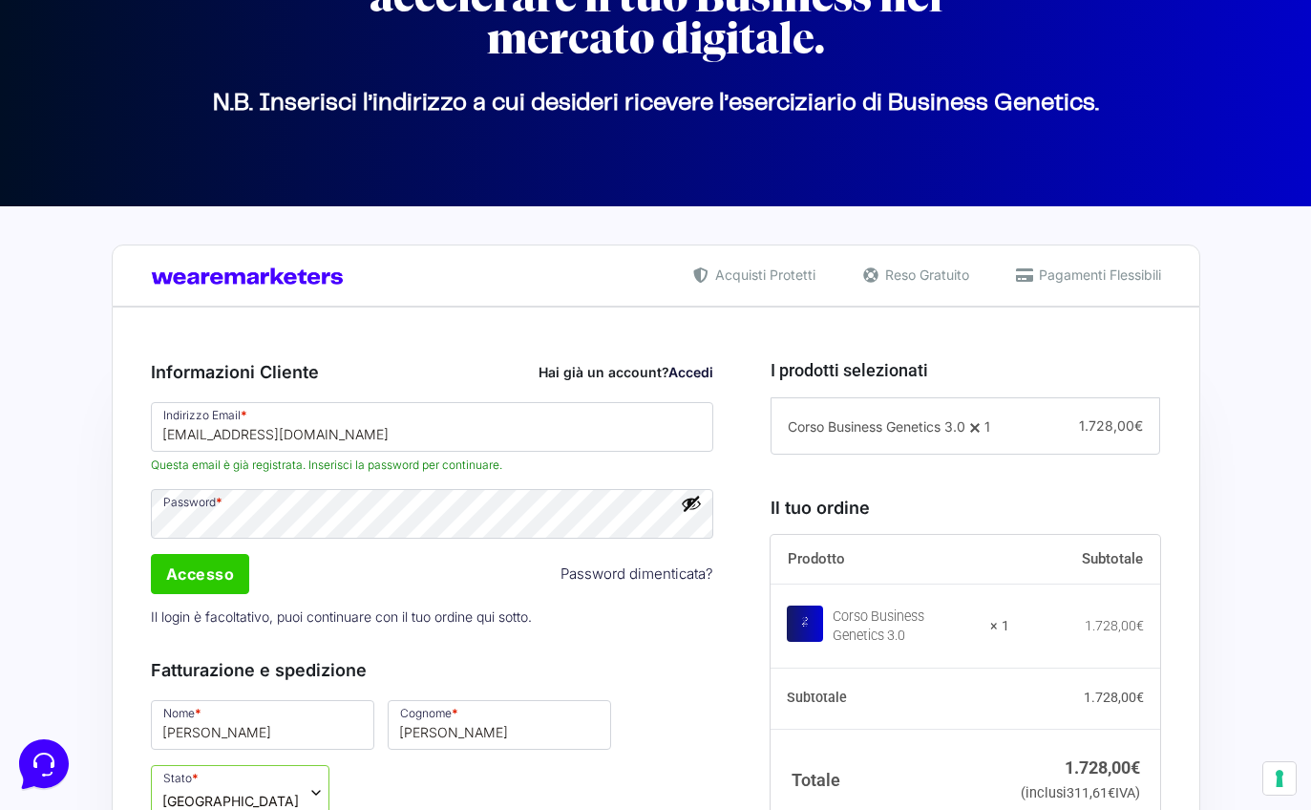
click at [692, 507] on button "Mostra password" at bounding box center [691, 503] width 21 height 21
click at [692, 507] on button "Nascondi password" at bounding box center [691, 503] width 21 height 21
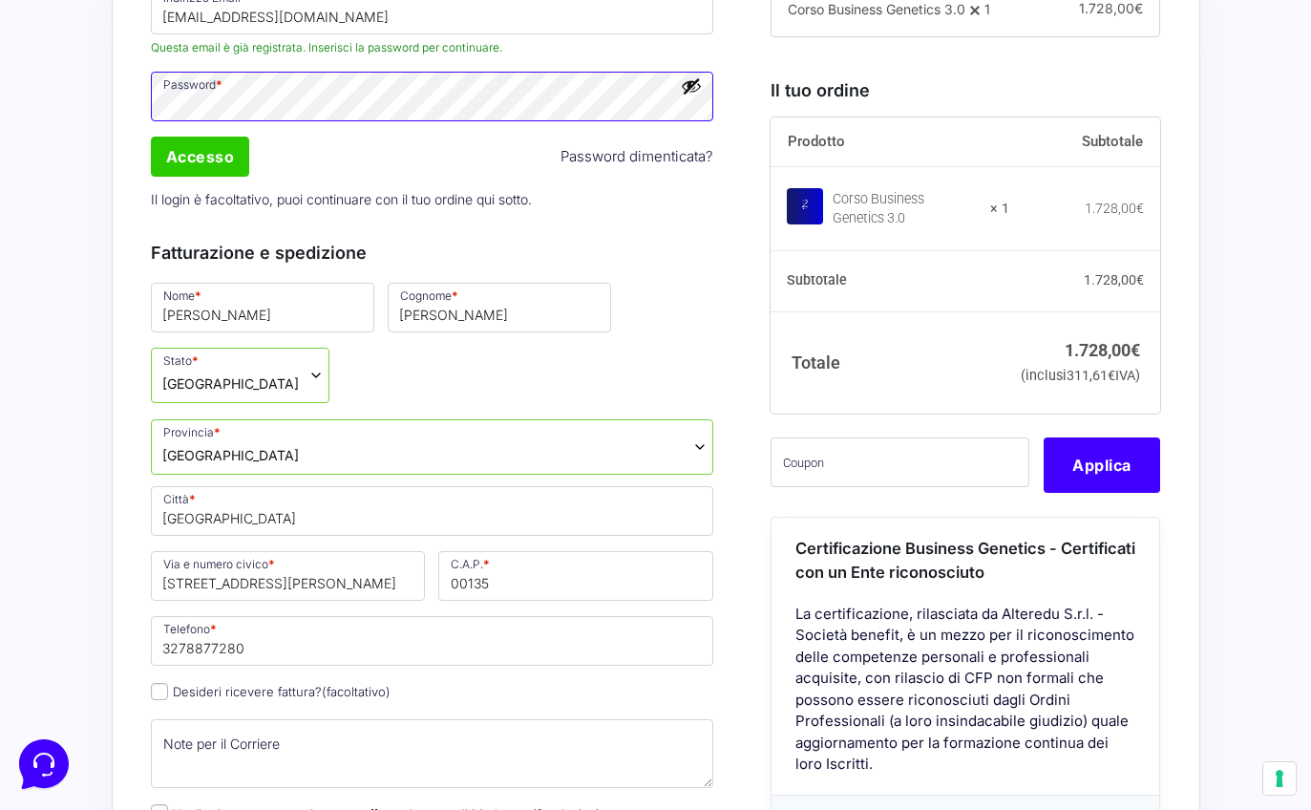
scroll to position [642, 0]
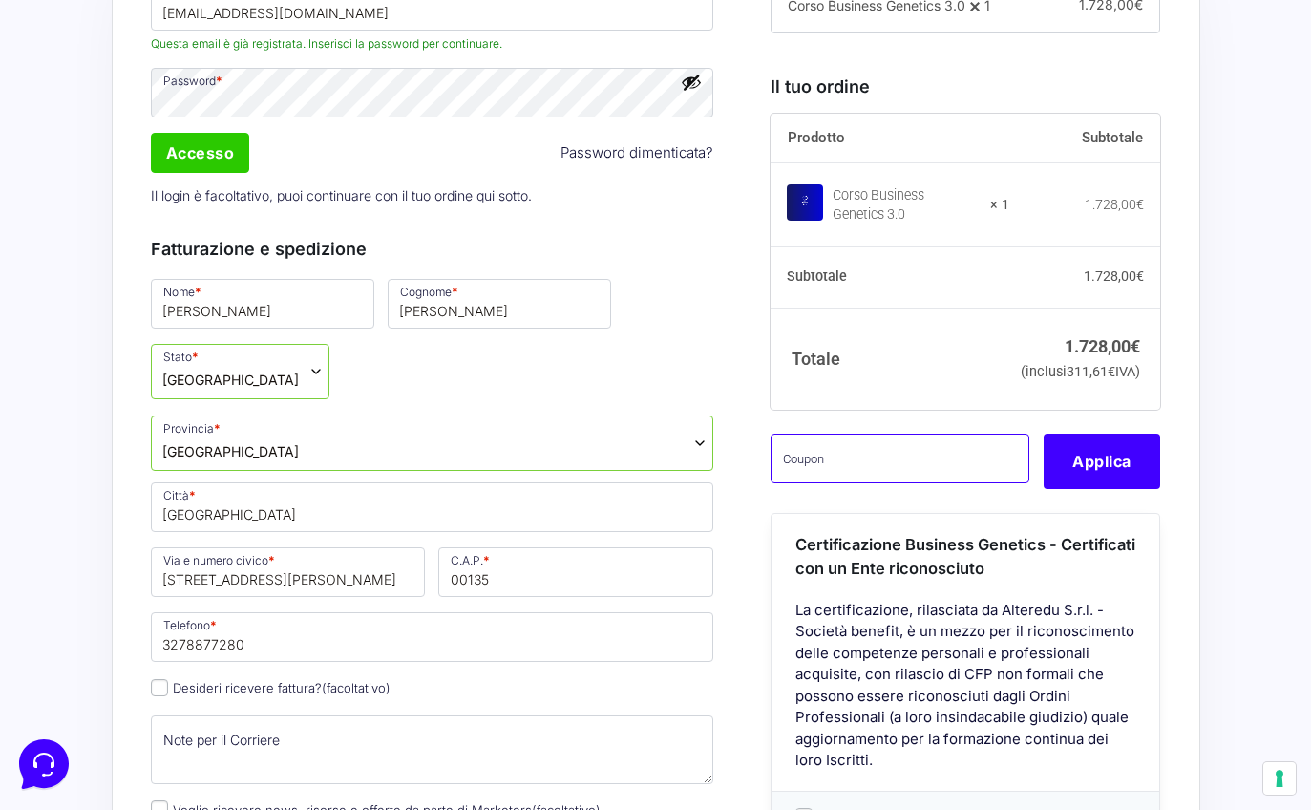
click at [914, 483] on input "text" at bounding box center [900, 458] width 259 height 50
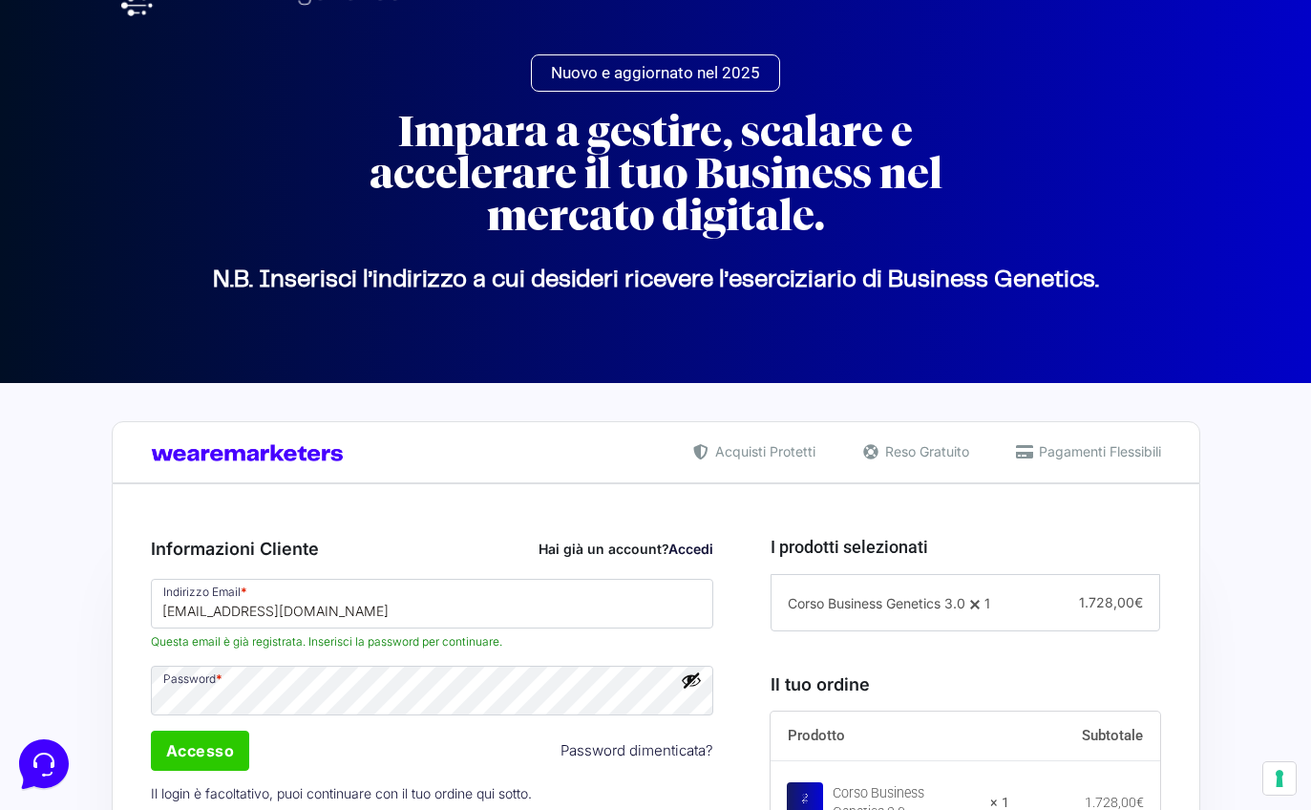
scroll to position [0, 0]
